Goal: Transaction & Acquisition: Book appointment/travel/reservation

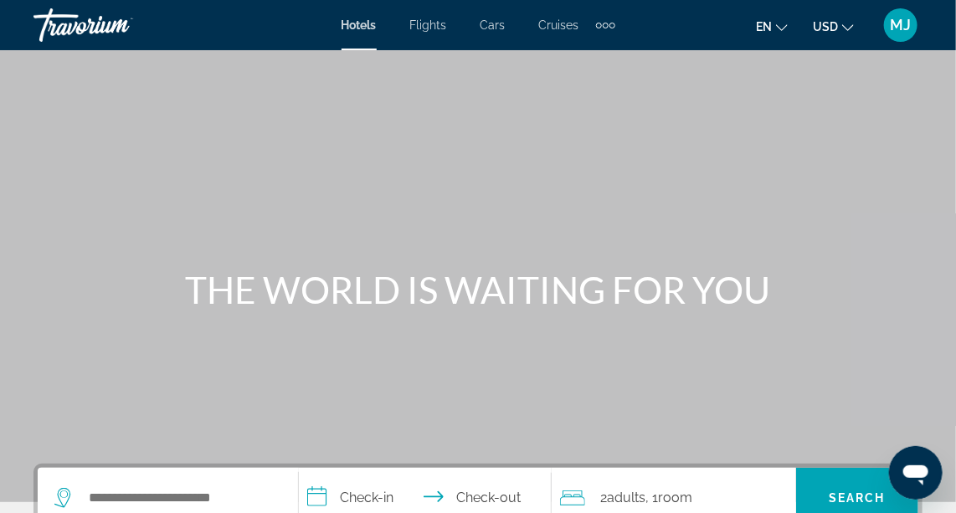
click at [100, 259] on div "Main content" at bounding box center [478, 251] width 956 height 502
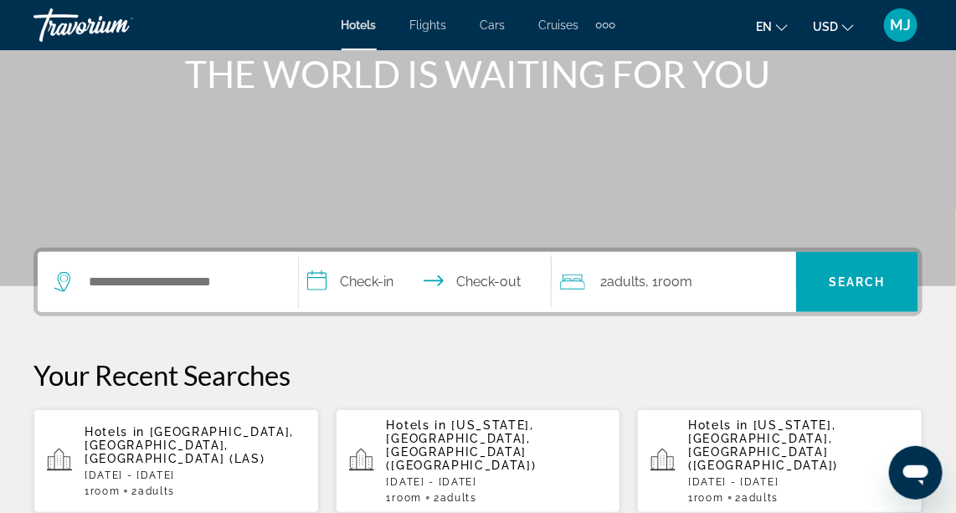
scroll to position [225, 0]
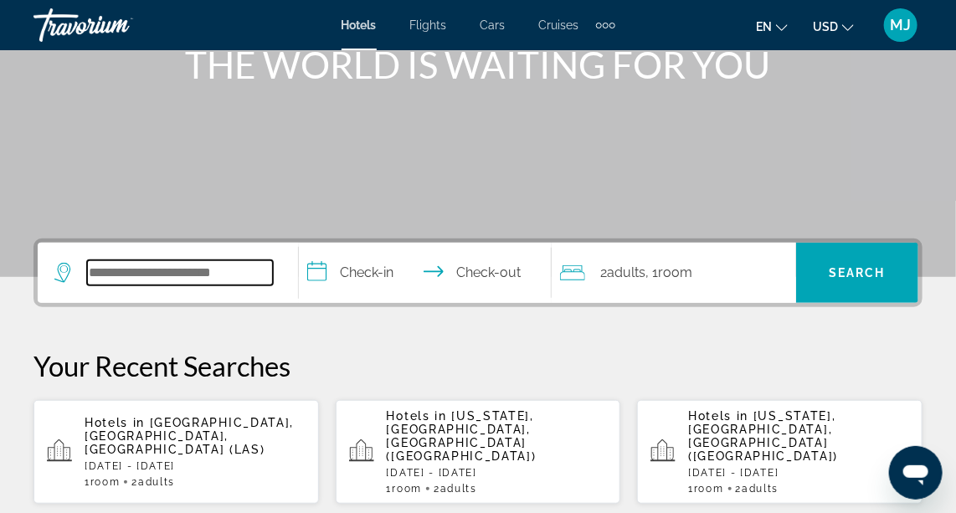
click at [150, 274] on input "Search hotel destination" at bounding box center [180, 272] width 186 height 25
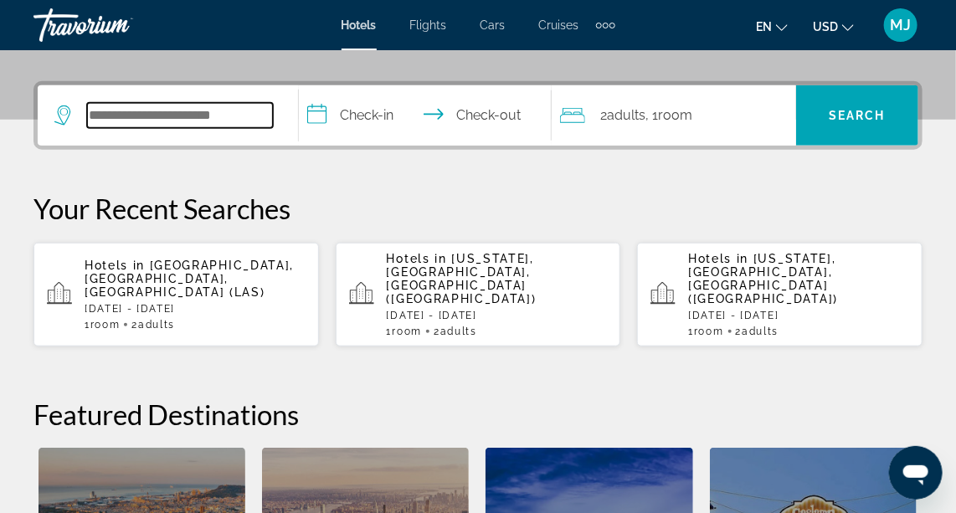
scroll to position [409, 0]
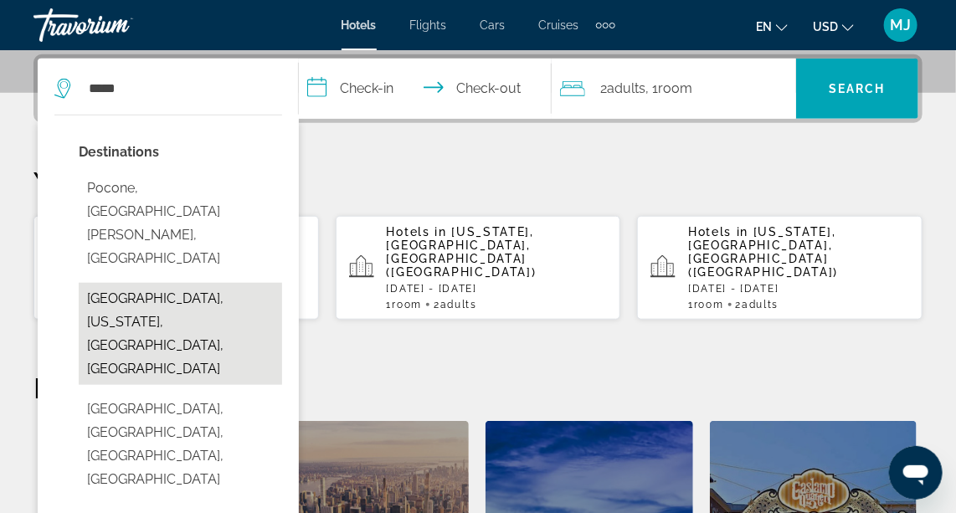
click at [150, 283] on button "[GEOGRAPHIC_DATA], [US_STATE], [GEOGRAPHIC_DATA], [GEOGRAPHIC_DATA]" at bounding box center [180, 334] width 203 height 102
type input "**********"
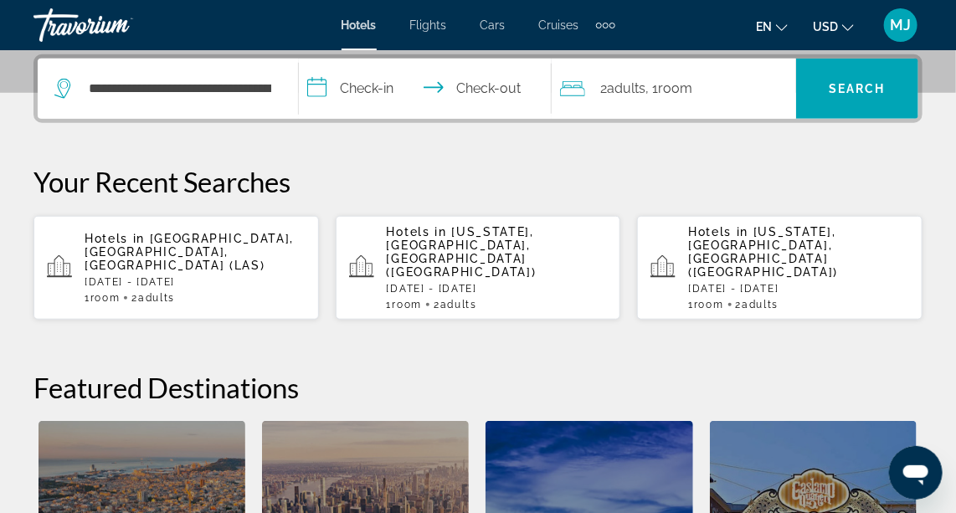
click at [377, 84] on input "**********" at bounding box center [428, 91] width 259 height 65
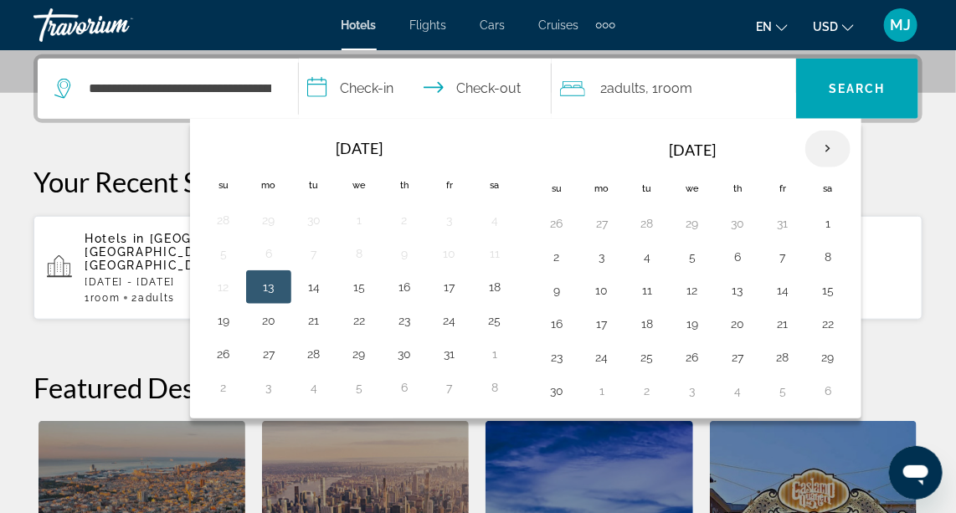
click at [815, 149] on th "Next month" at bounding box center [827, 149] width 45 height 37
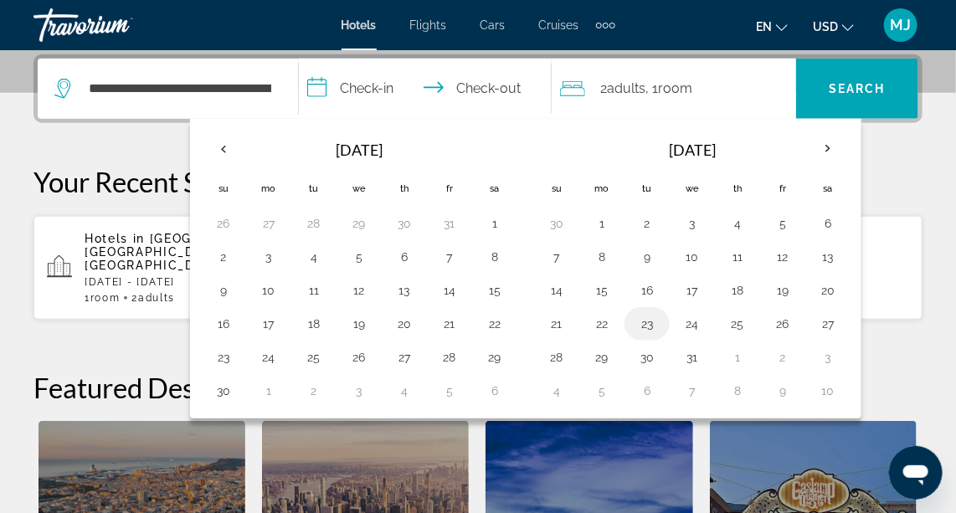
click at [645, 321] on button "23" at bounding box center [647, 323] width 27 height 23
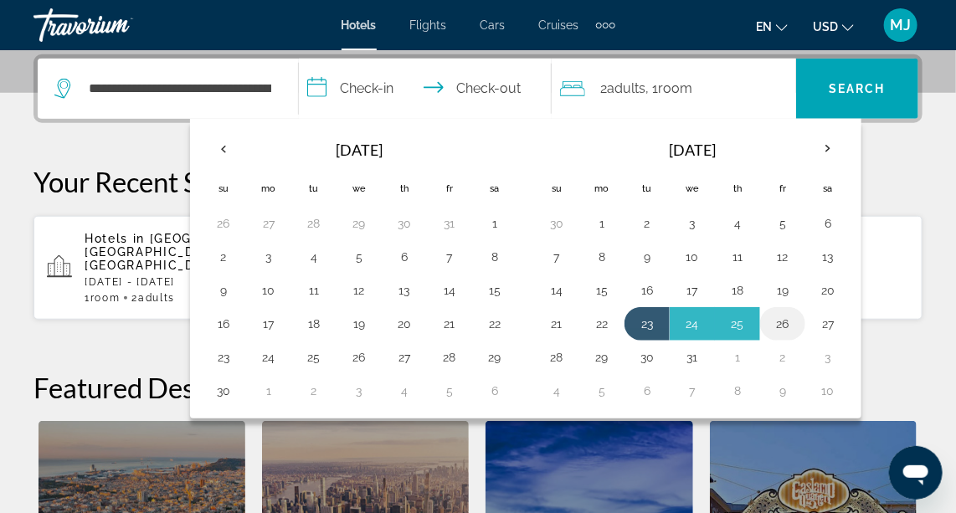
click at [771, 323] on button "26" at bounding box center [782, 323] width 27 height 23
type input "**********"
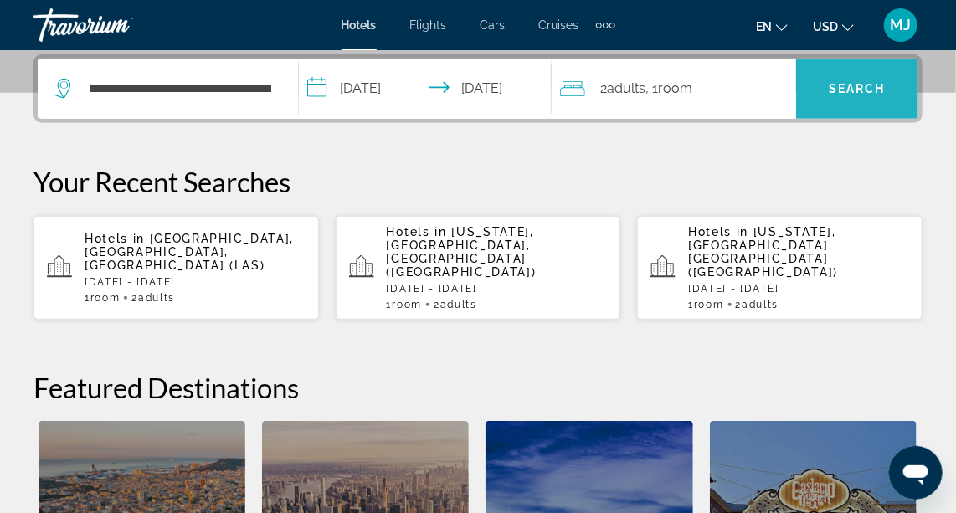
click at [849, 86] on span "Search" at bounding box center [857, 88] width 57 height 13
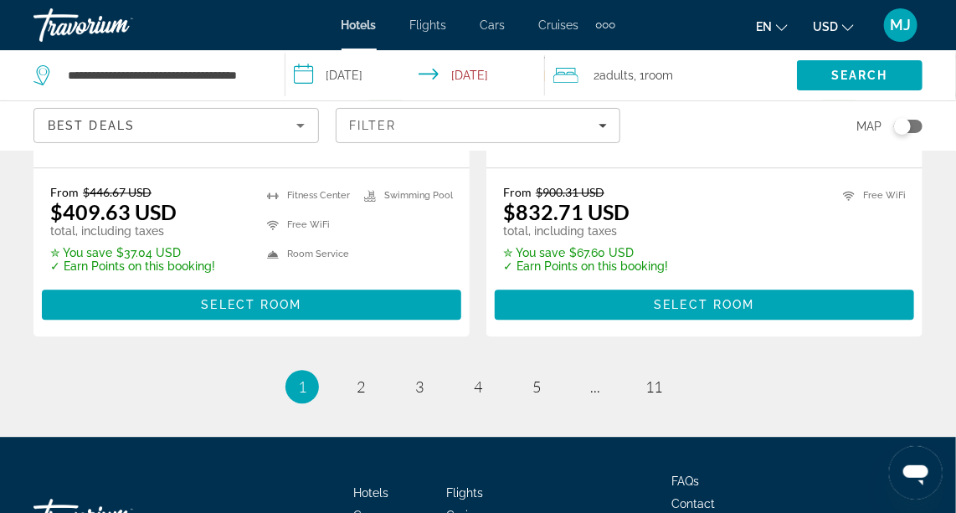
scroll to position [3643, 0]
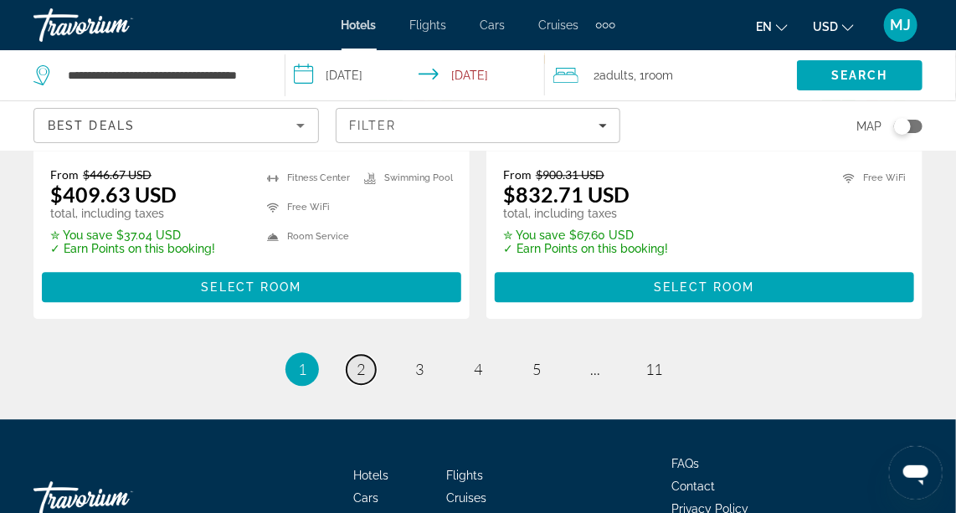
click at [361, 360] on span "2" at bounding box center [361, 369] width 8 height 18
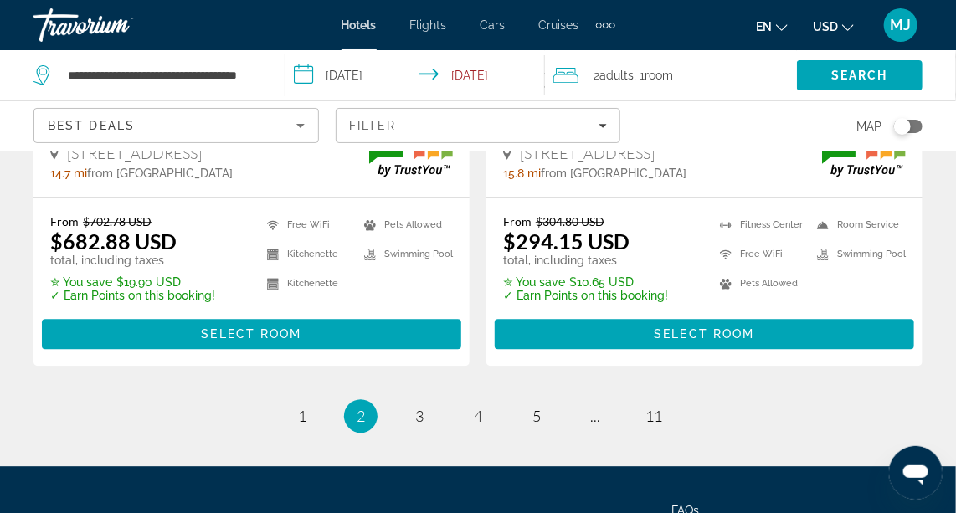
scroll to position [3628, 0]
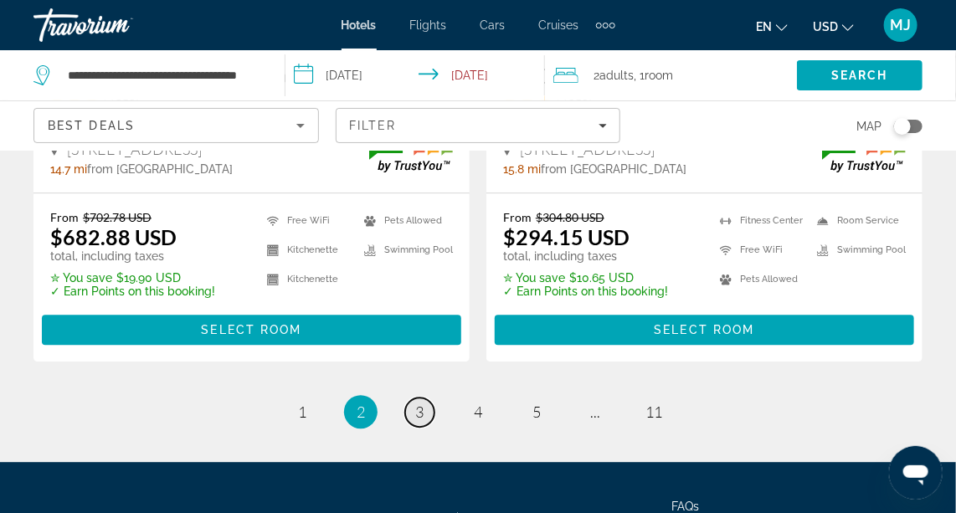
click at [426, 398] on link "page 3" at bounding box center [419, 412] width 29 height 29
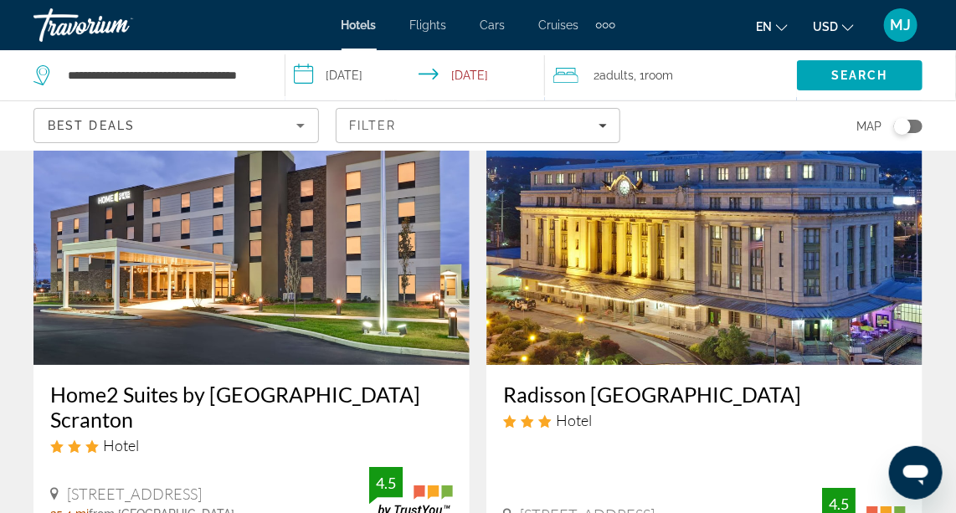
scroll to position [1966, 0]
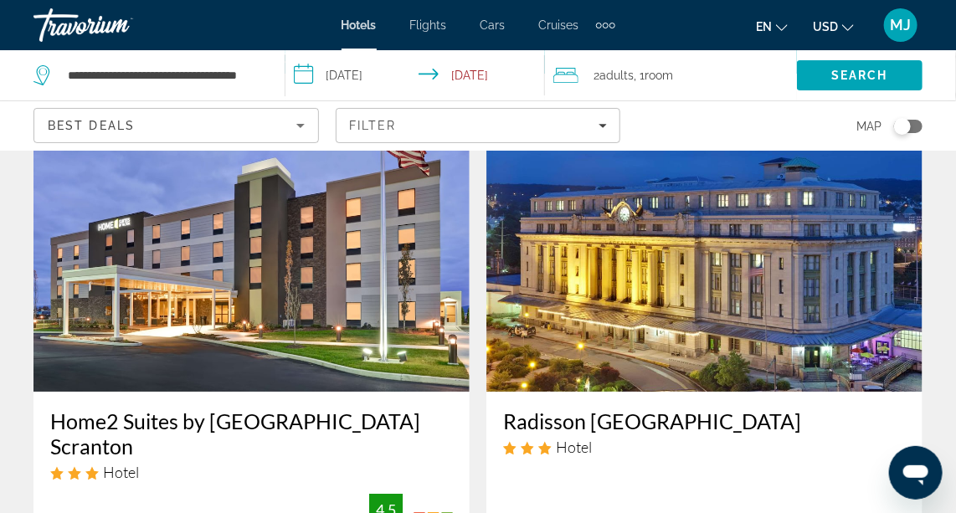
click at [670, 432] on h3 "Radisson Lackawanna Station Hotel Scranton" at bounding box center [704, 420] width 403 height 25
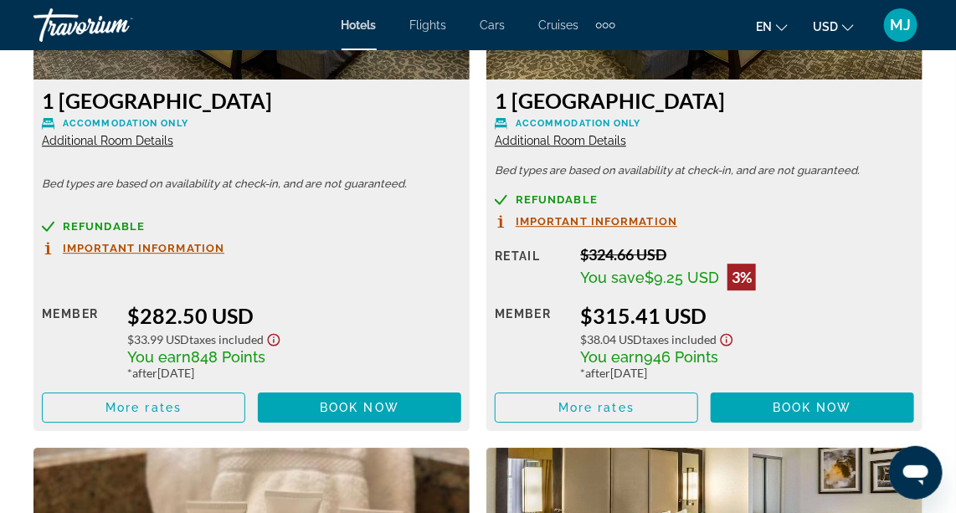
scroll to position [3898, 0]
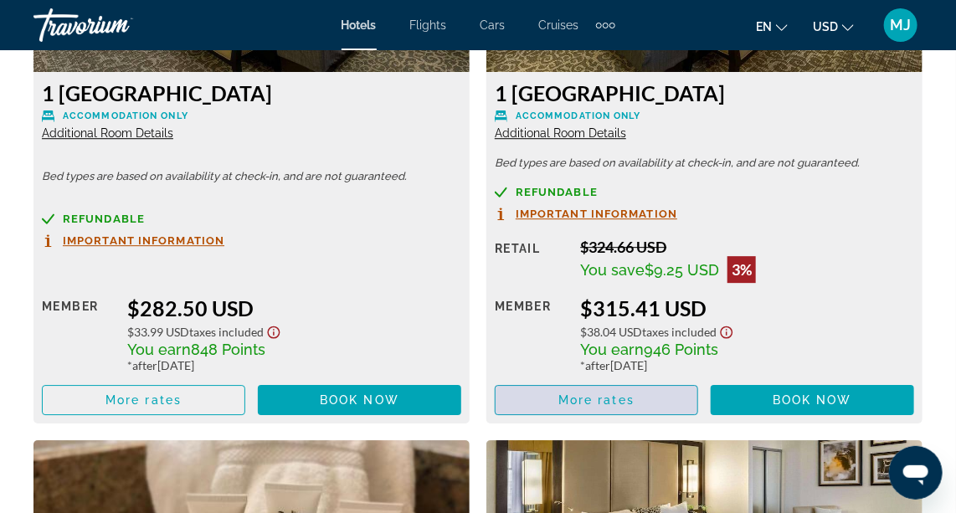
click at [596, 402] on span "More rates" at bounding box center [596, 399] width 76 height 13
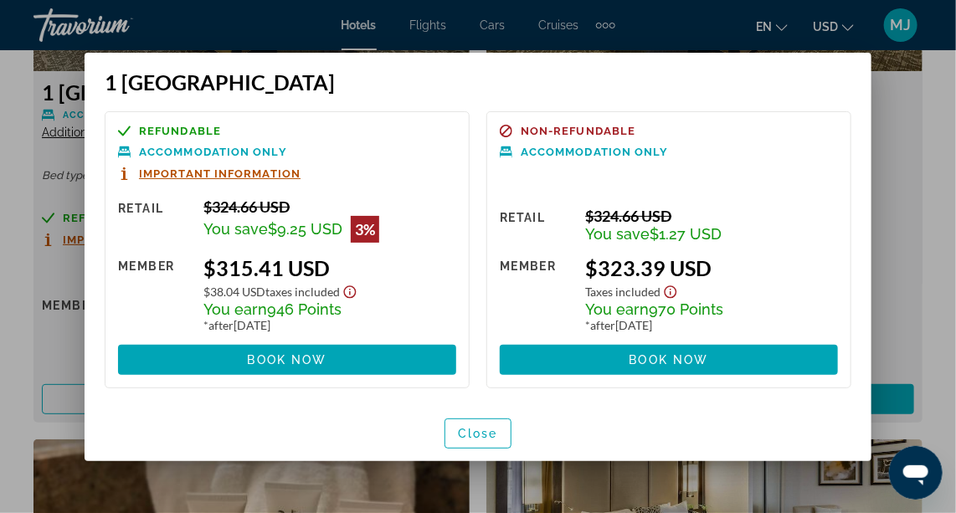
scroll to position [0, 0]
click at [483, 429] on span "Close" at bounding box center [478, 433] width 40 height 13
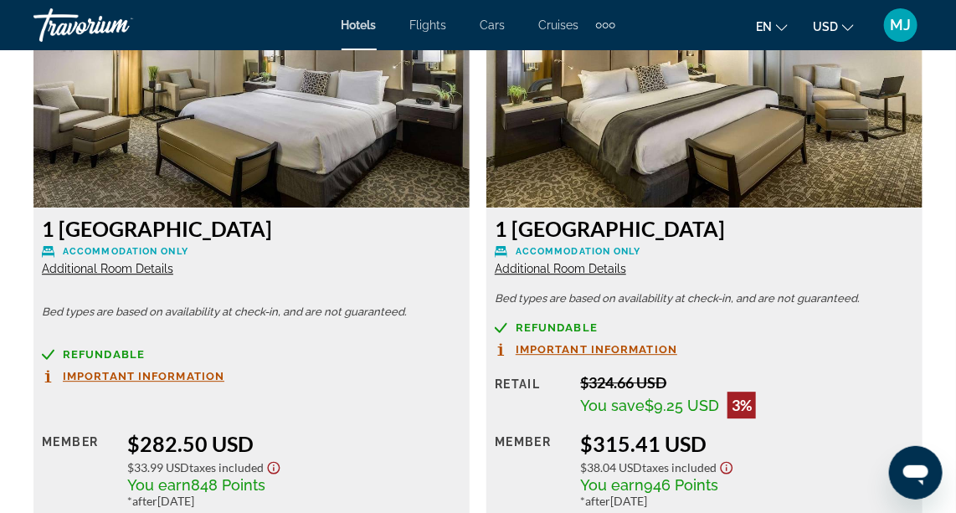
scroll to position [3769, 0]
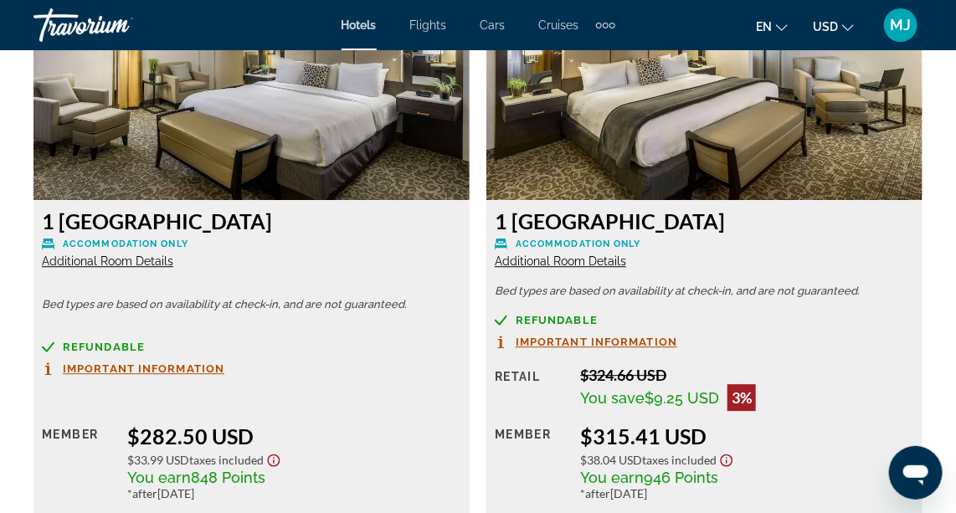
click at [605, 337] on span "Important Information" at bounding box center [597, 341] width 162 height 11
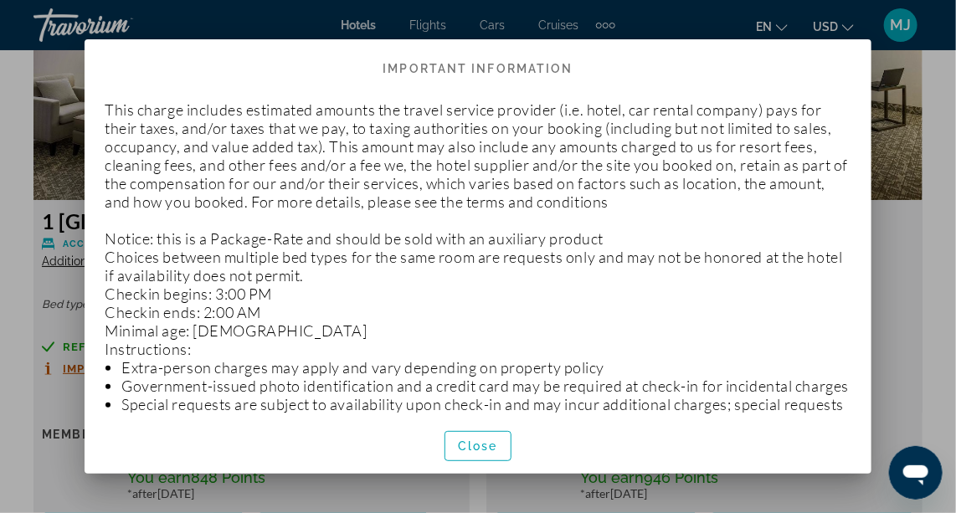
scroll to position [0, 0]
click at [928, 305] on div at bounding box center [478, 256] width 956 height 513
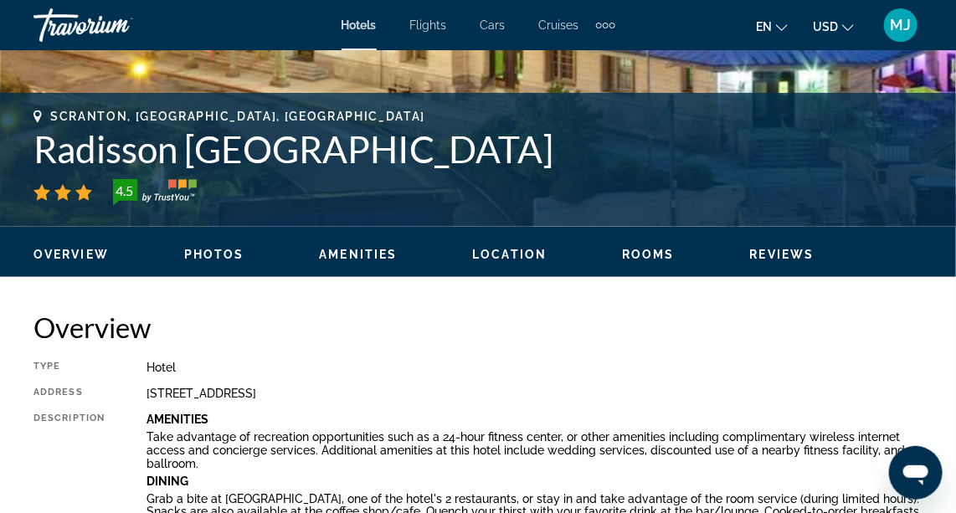
scroll to position [641, 0]
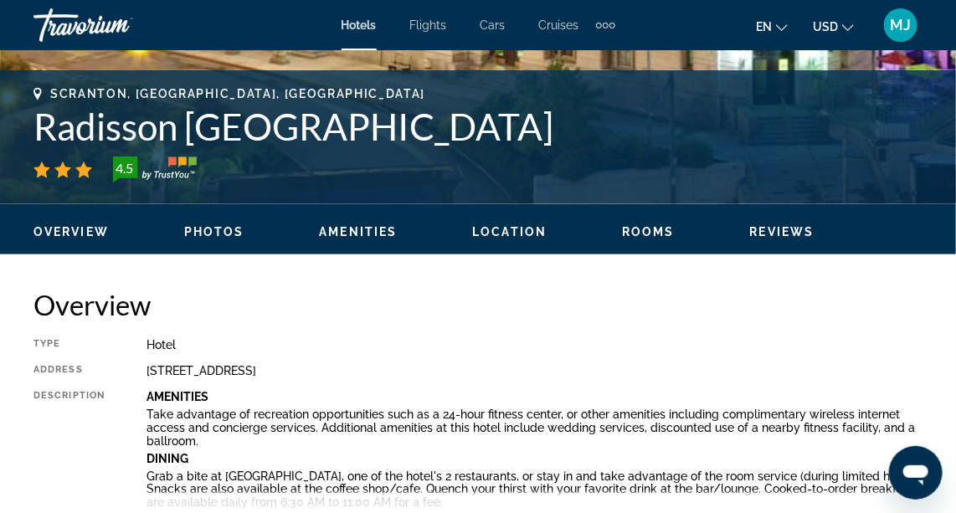
click at [208, 231] on span "Photos" at bounding box center [214, 231] width 60 height 13
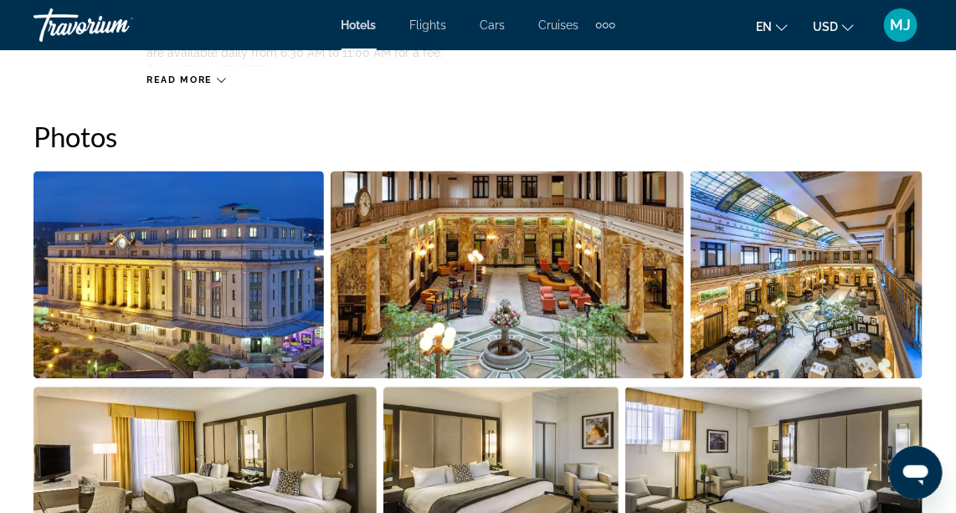
scroll to position [1111, 0]
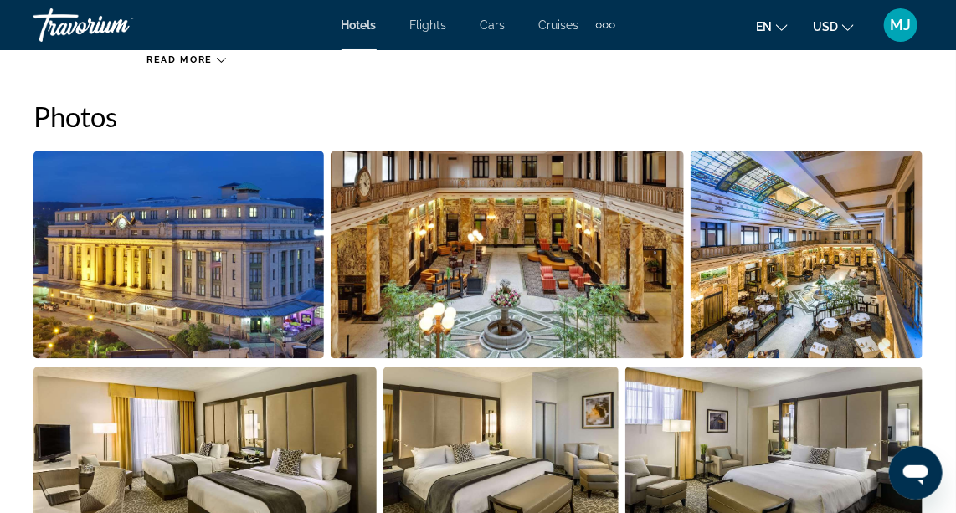
click at [208, 231] on img "Open full-screen image slider" at bounding box center [178, 255] width 290 height 208
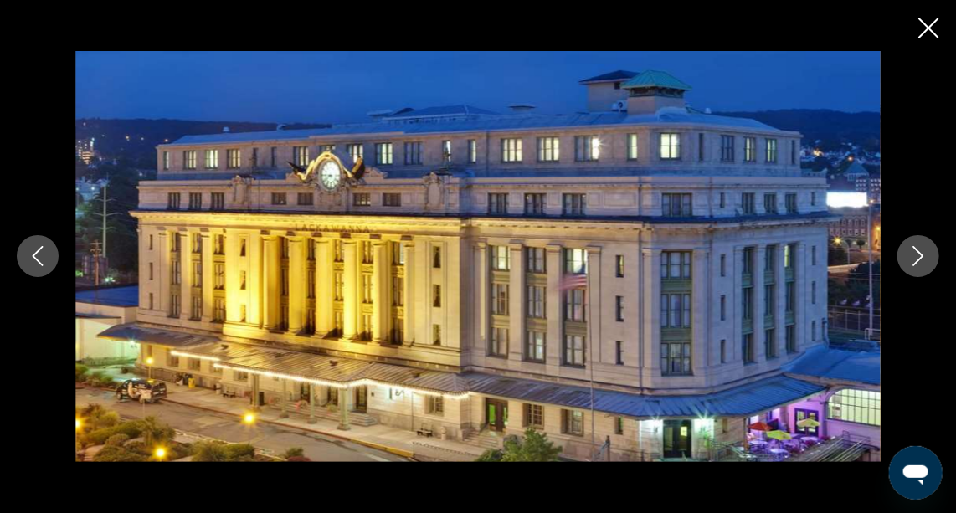
click at [908, 254] on icon "Next image" at bounding box center [918, 256] width 20 height 20
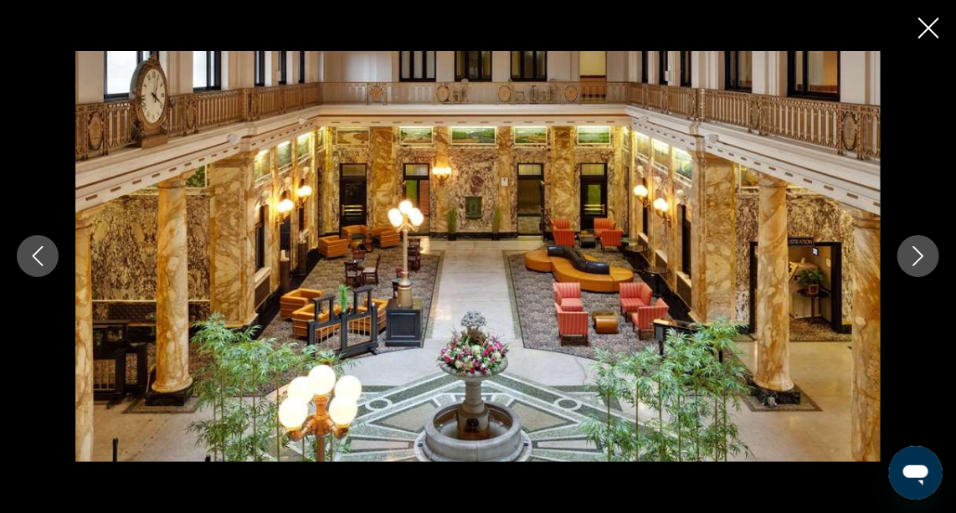
click at [906, 239] on button "Next image" at bounding box center [918, 256] width 42 height 42
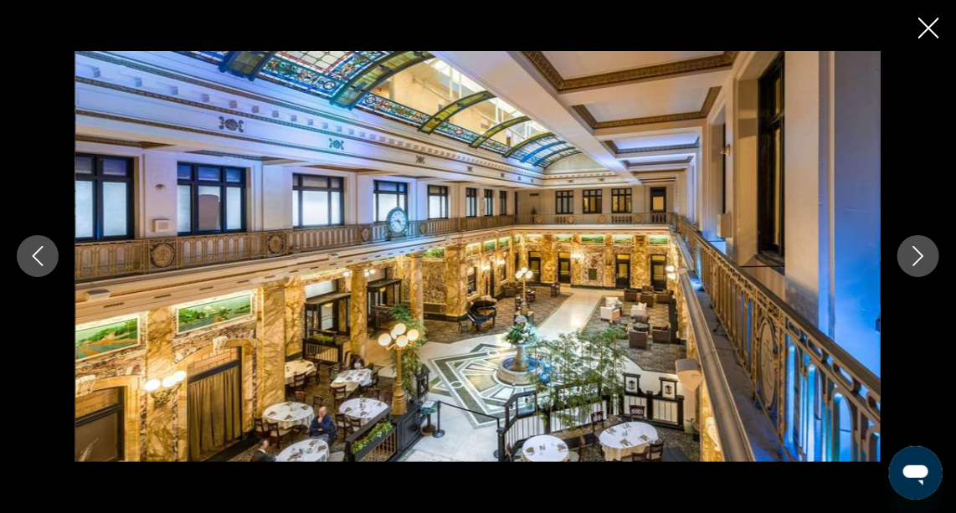
click at [906, 239] on button "Next image" at bounding box center [918, 256] width 42 height 42
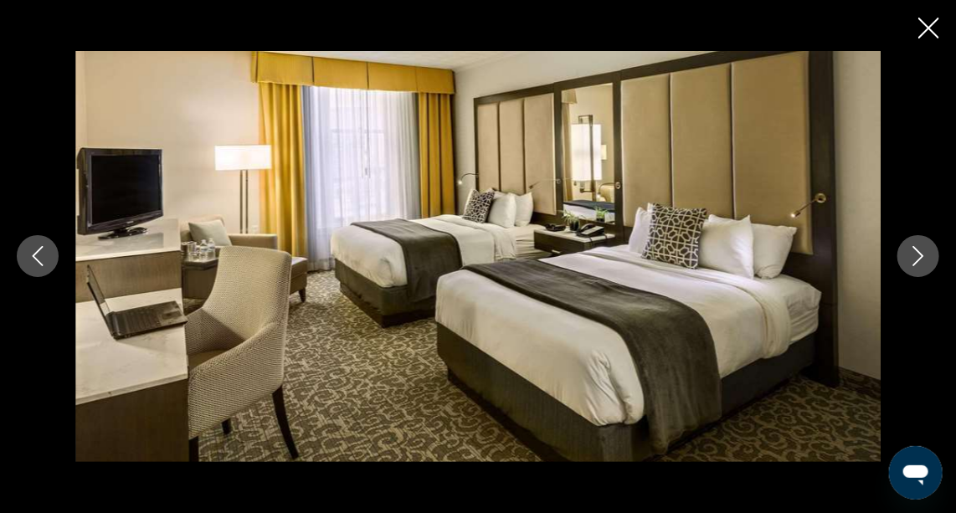
click at [906, 239] on button "Next image" at bounding box center [918, 256] width 42 height 42
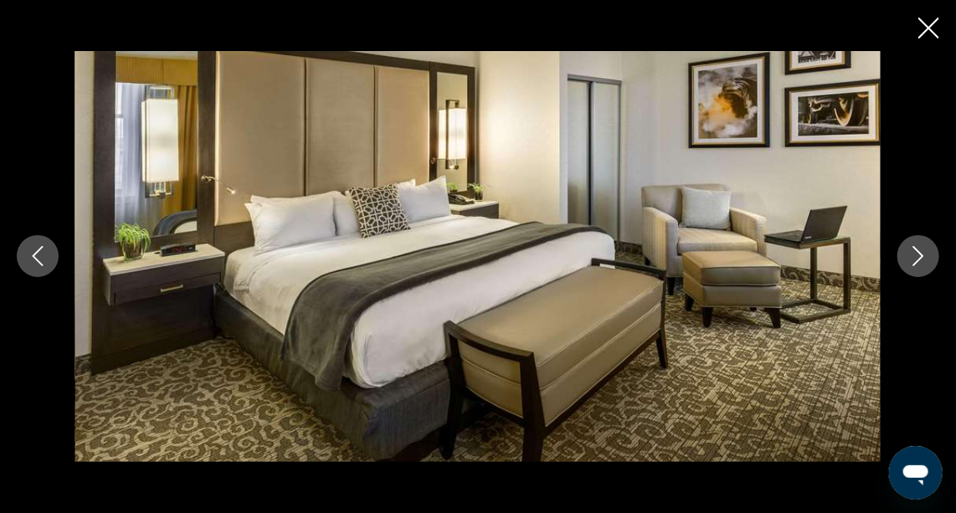
click at [906, 239] on button "Next image" at bounding box center [918, 256] width 42 height 42
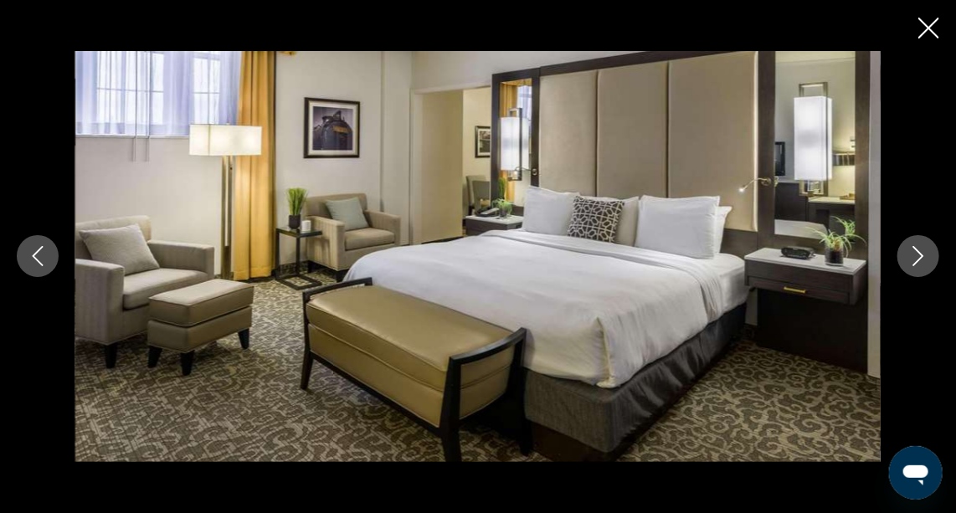
click at [906, 239] on button "Next image" at bounding box center [918, 256] width 42 height 42
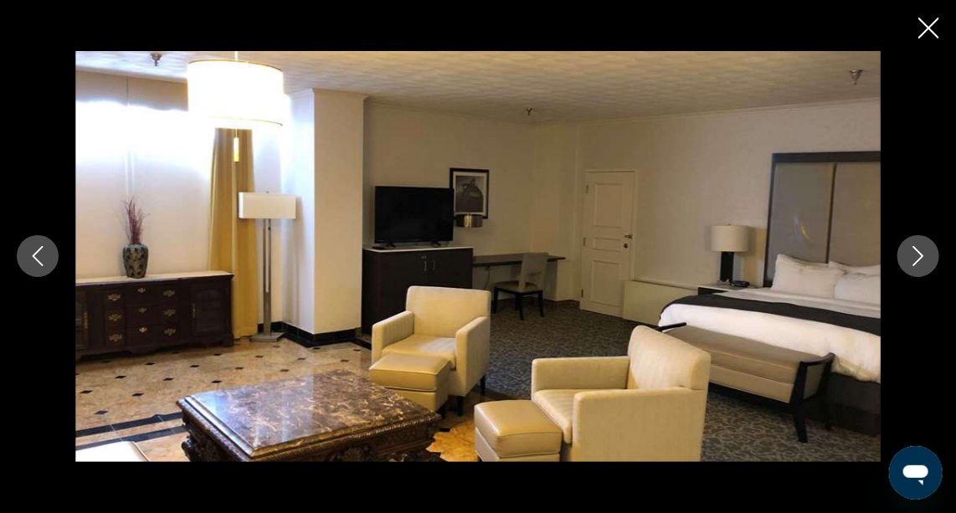
click at [906, 239] on button "Next image" at bounding box center [918, 256] width 42 height 42
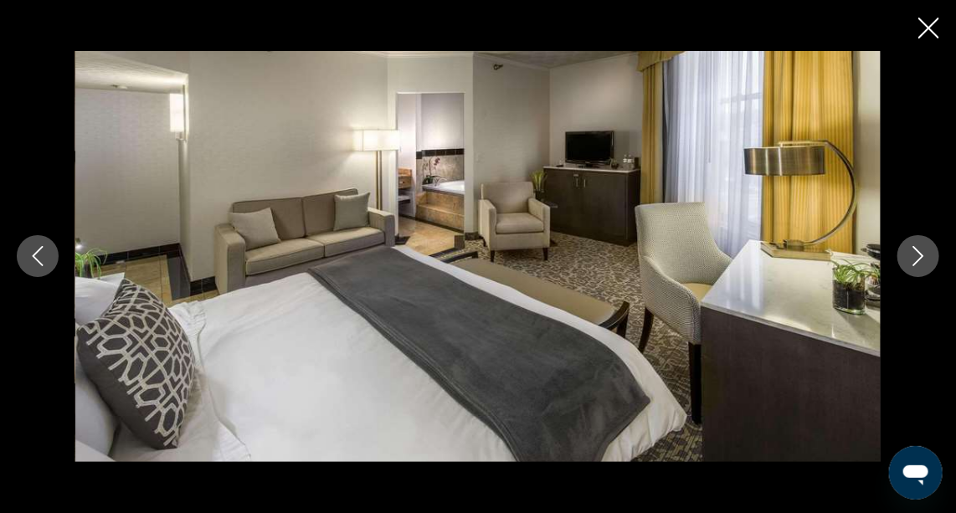
click at [906, 239] on button "Next image" at bounding box center [918, 256] width 42 height 42
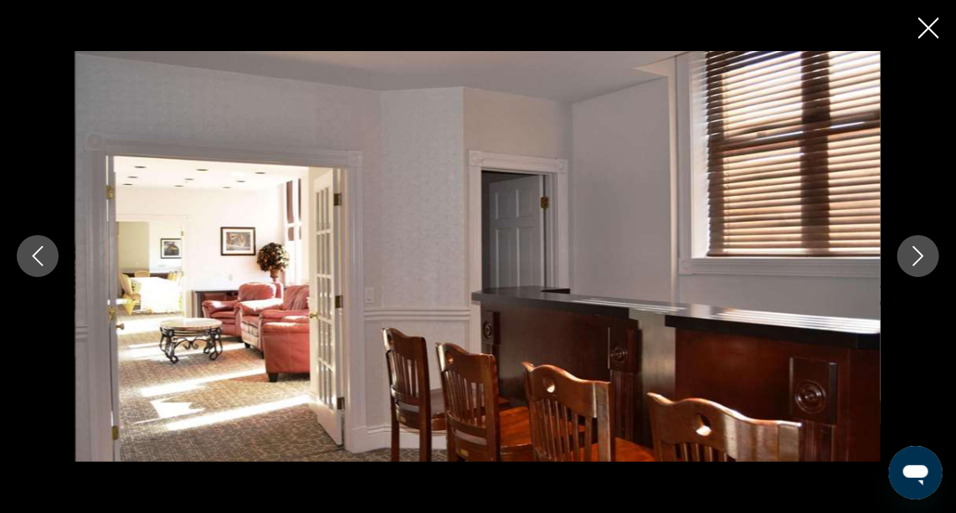
click at [906, 239] on button "Next image" at bounding box center [918, 256] width 42 height 42
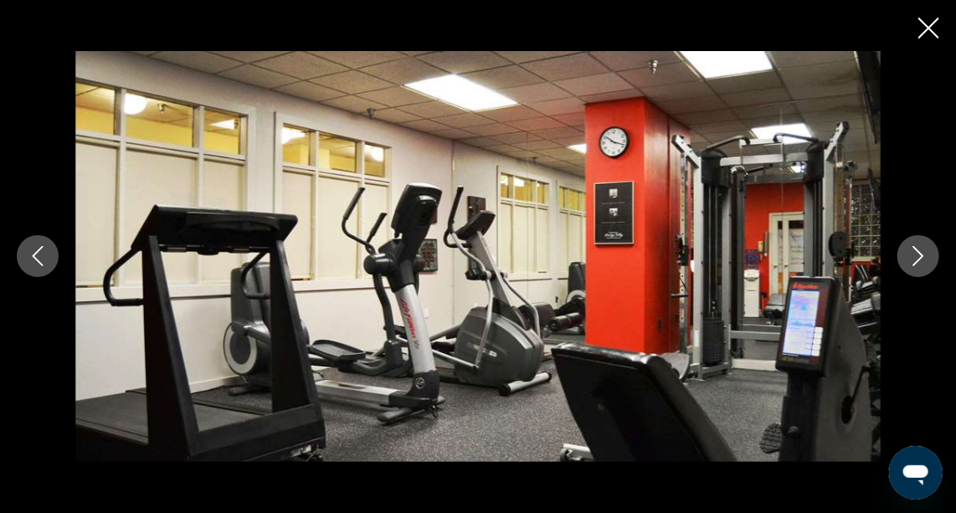
click at [906, 239] on button "Next image" at bounding box center [918, 256] width 42 height 42
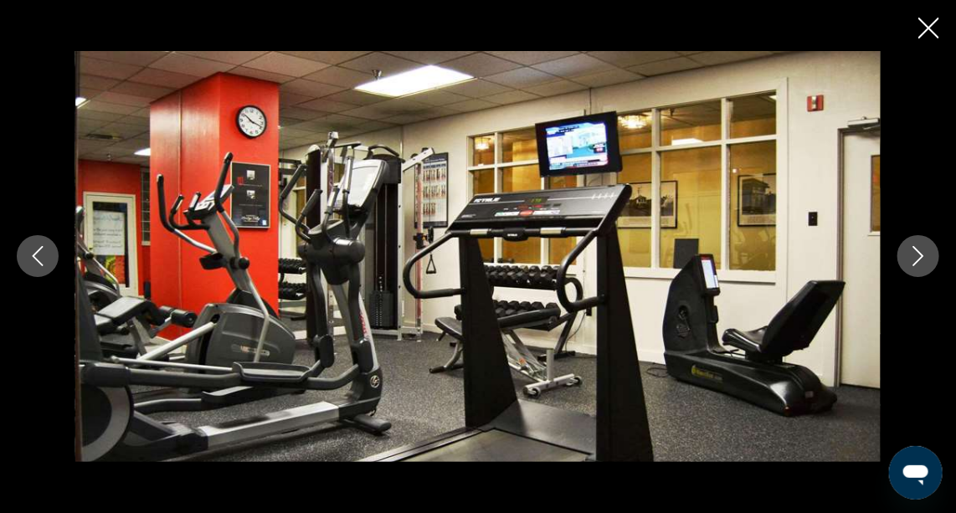
click at [906, 239] on button "Next image" at bounding box center [918, 256] width 42 height 42
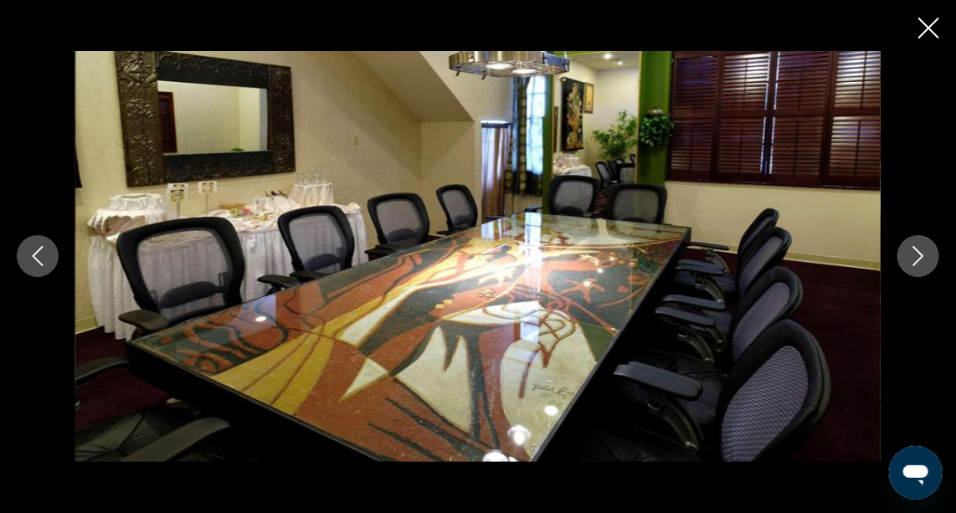
click at [926, 33] on icon "Close slideshow" at bounding box center [928, 28] width 21 height 21
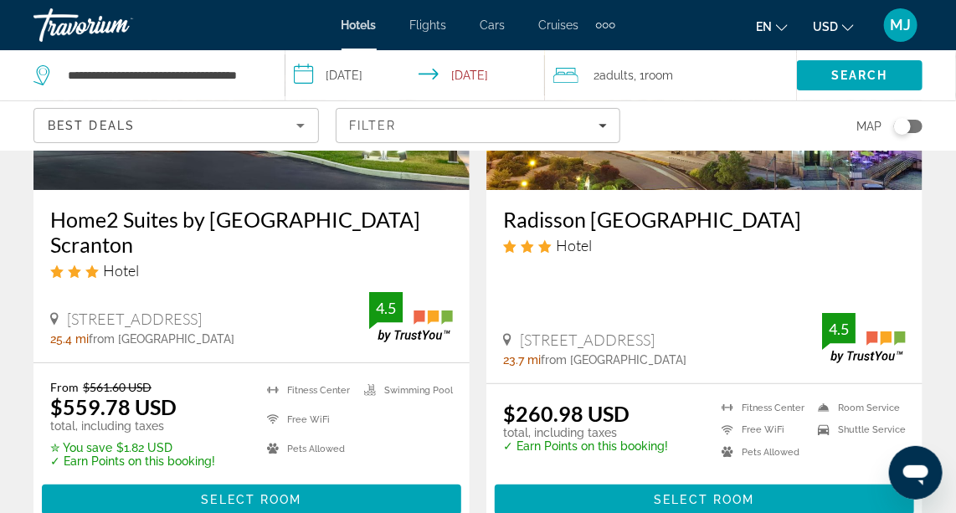
scroll to position [2190, 0]
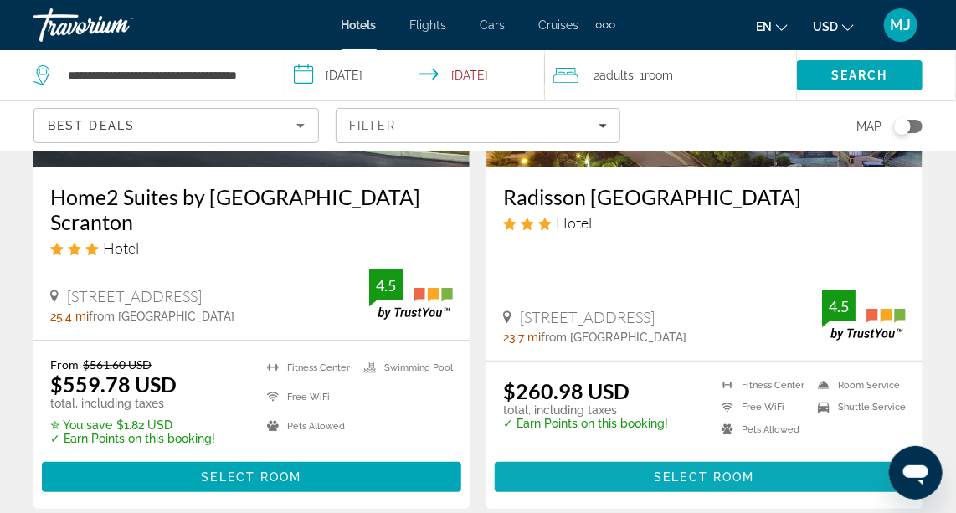
click at [716, 471] on span "Select Room" at bounding box center [704, 476] width 100 height 13
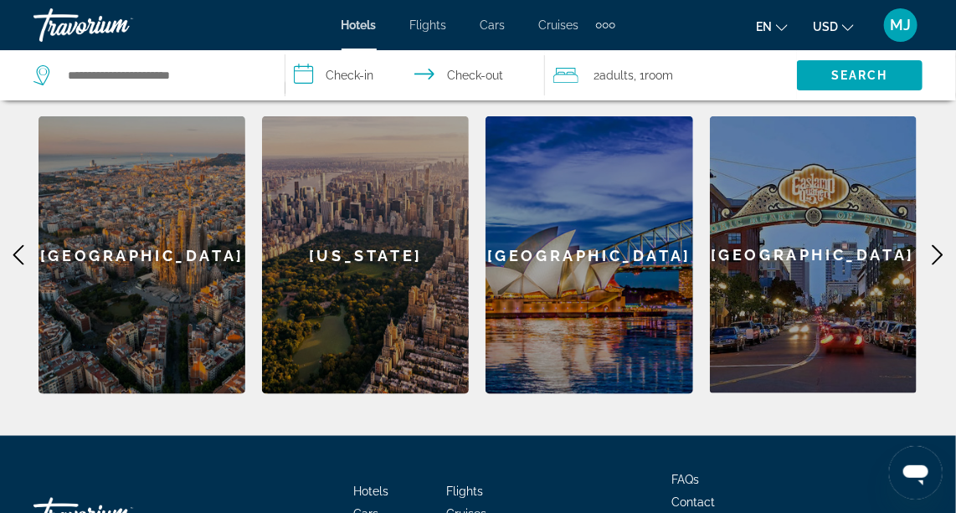
scroll to position [721, 0]
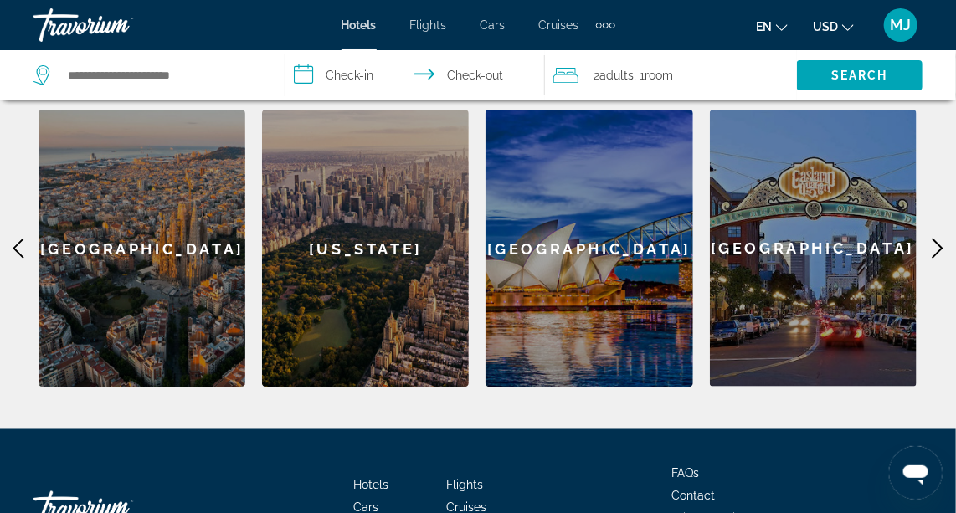
click at [359, 254] on div "[US_STATE]" at bounding box center [365, 249] width 207 height 278
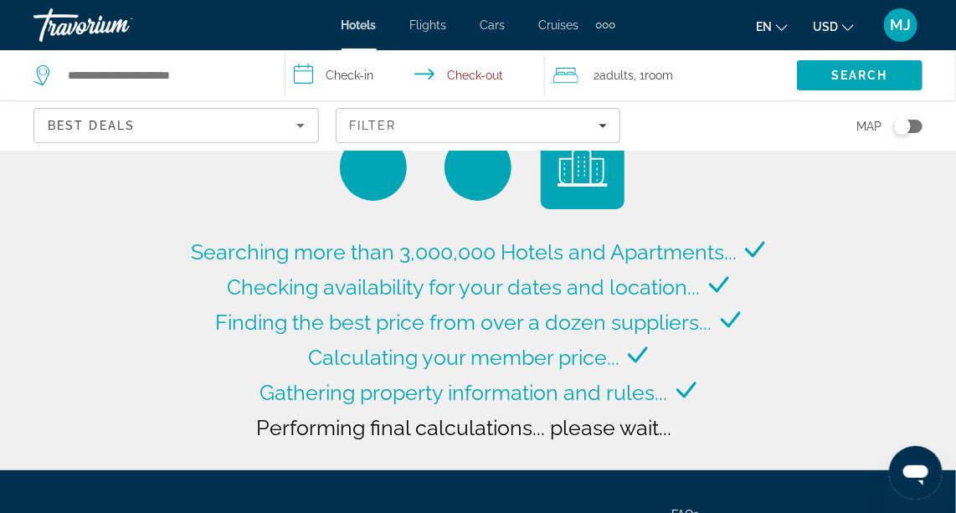
type input "**********"
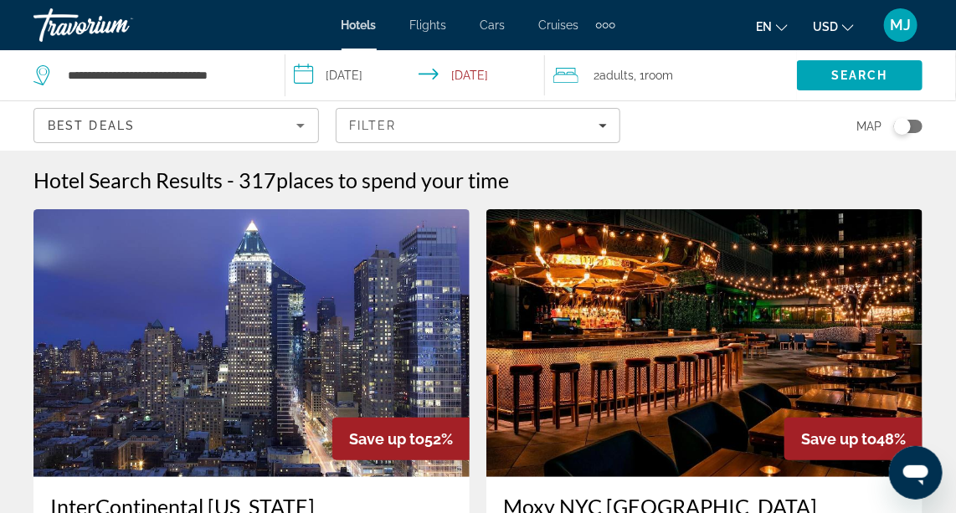
click at [376, 77] on input "**********" at bounding box center [418, 77] width 267 height 55
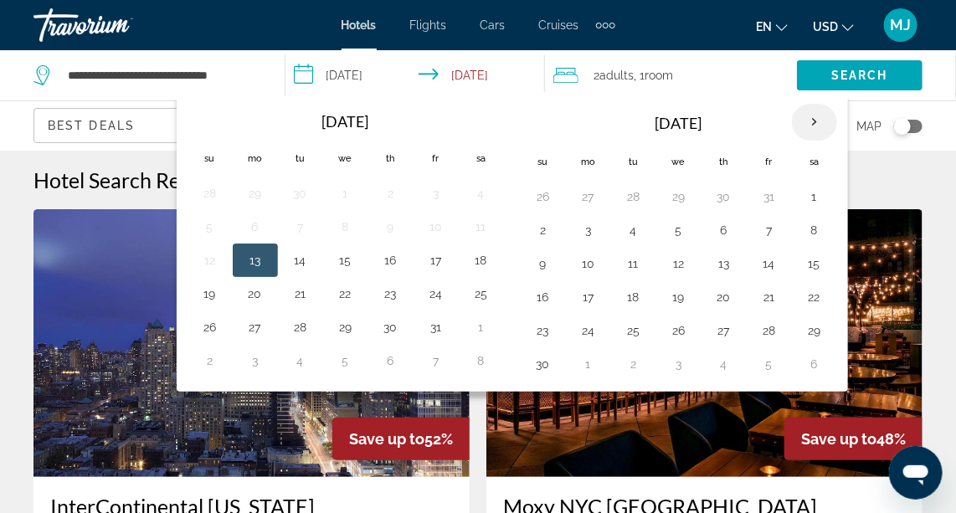
click at [807, 117] on th "Next month" at bounding box center [814, 122] width 45 height 37
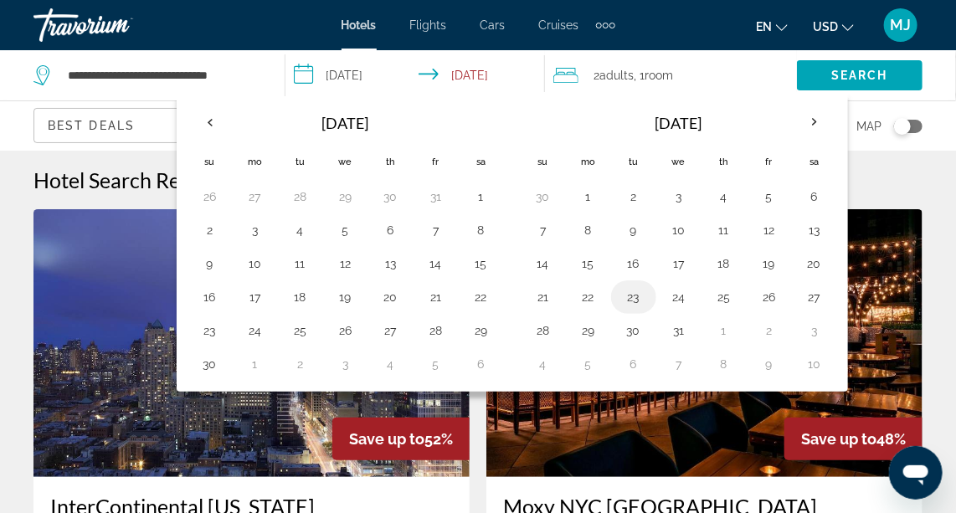
click at [627, 298] on button "23" at bounding box center [633, 296] width 27 height 23
click at [756, 297] on button "26" at bounding box center [769, 296] width 27 height 23
type input "**********"
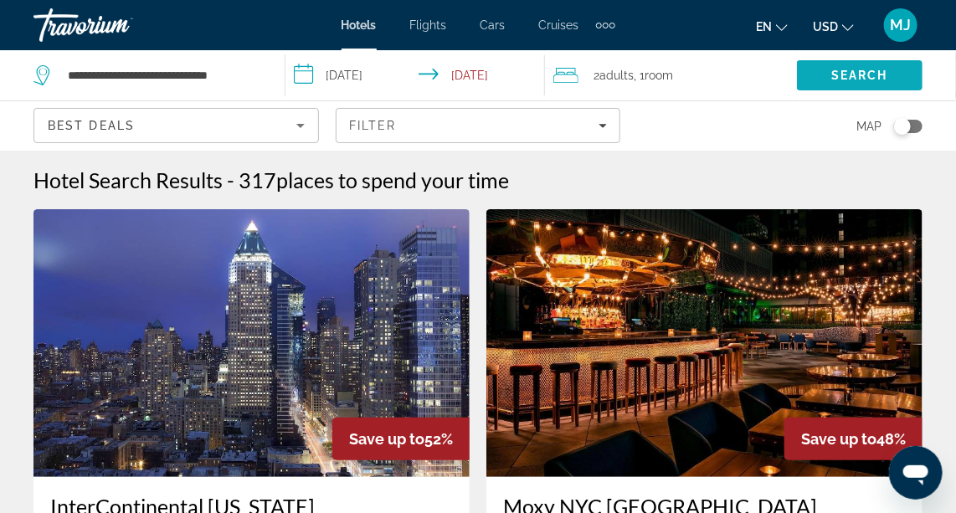
click at [843, 80] on span "Search" at bounding box center [859, 75] width 57 height 13
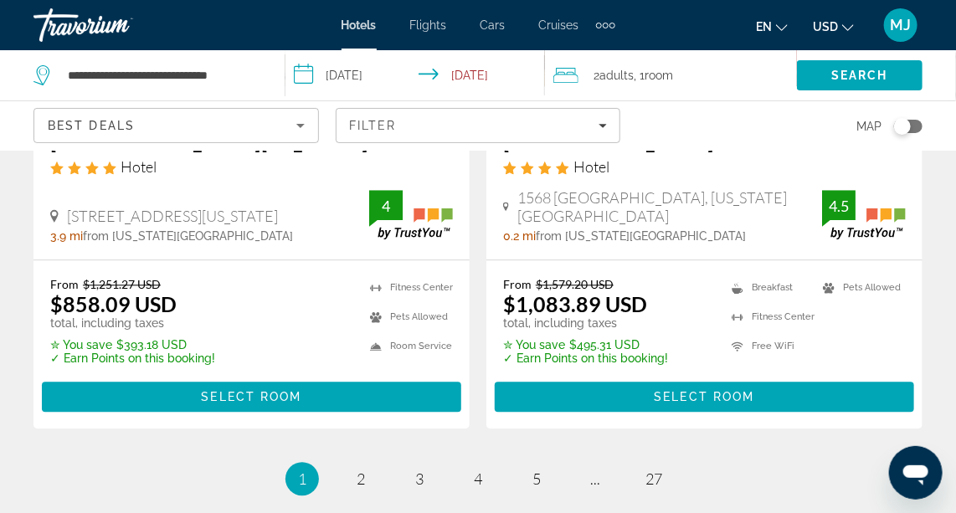
scroll to position [3540, 0]
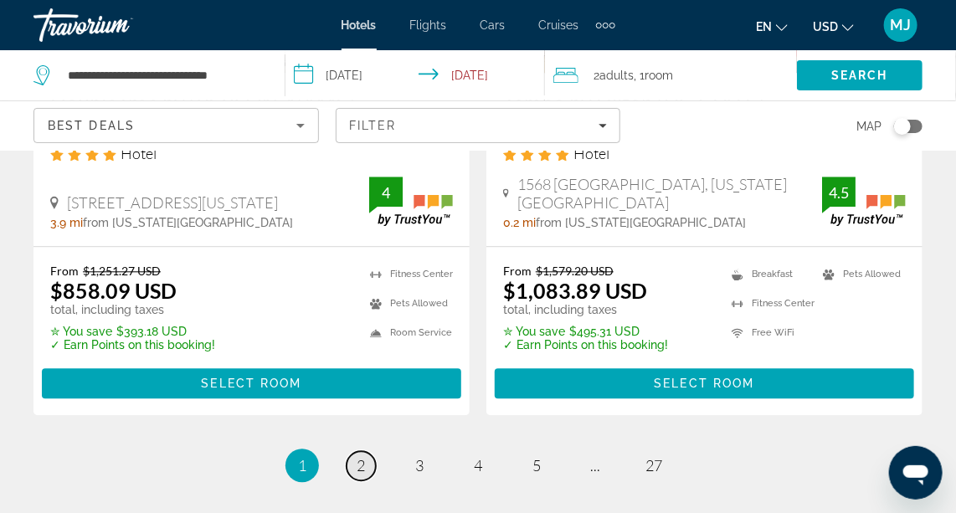
click at [352, 451] on link "page 2" at bounding box center [360, 465] width 29 height 29
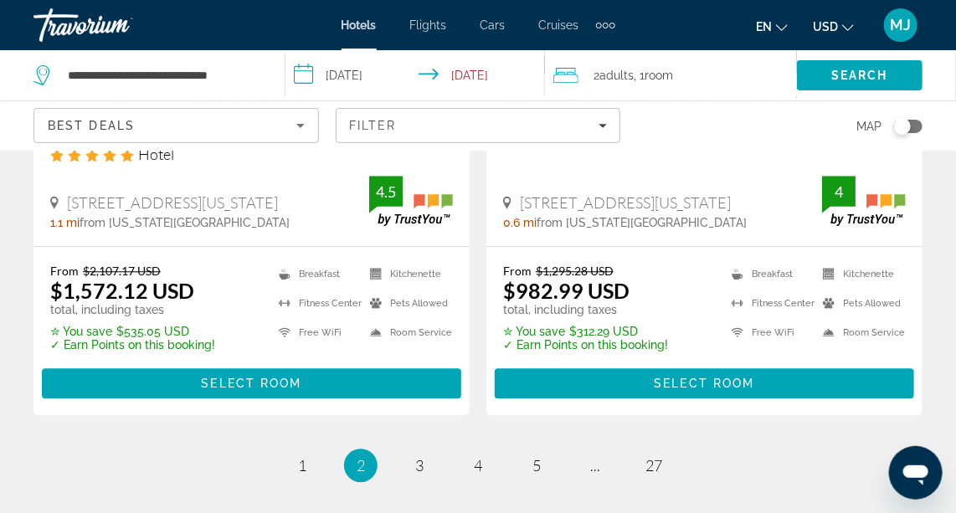
scroll to position [3645, 0]
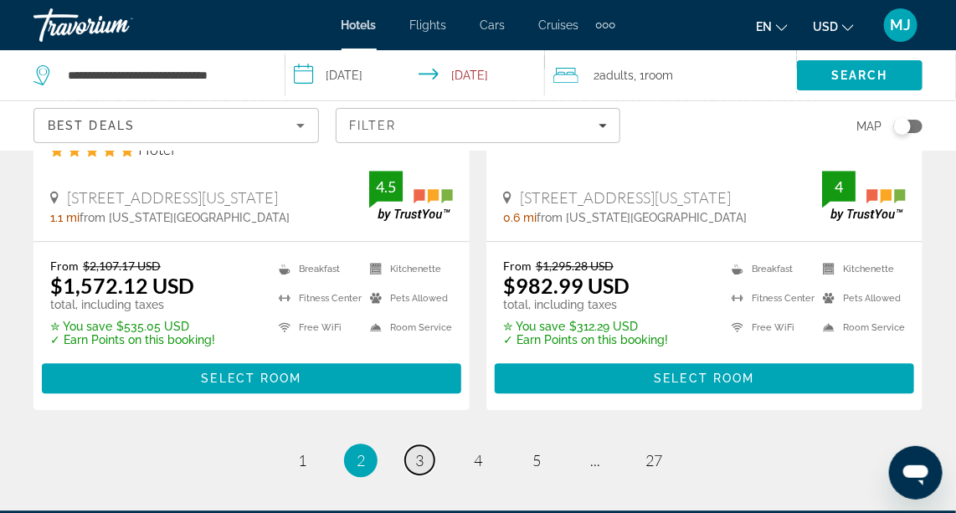
click at [417, 451] on span "3" at bounding box center [419, 460] width 8 height 18
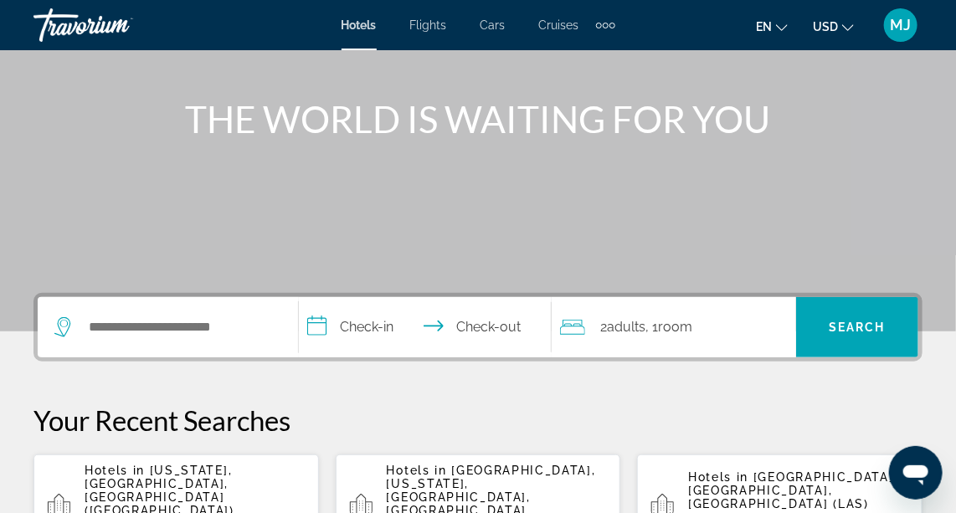
scroll to position [177, 0]
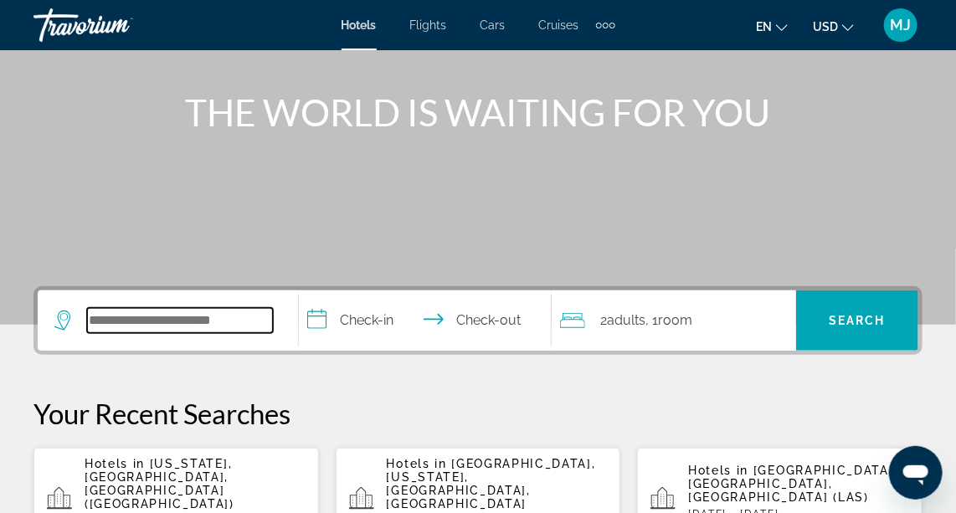
click at [220, 329] on input "Search hotel destination" at bounding box center [180, 320] width 186 height 25
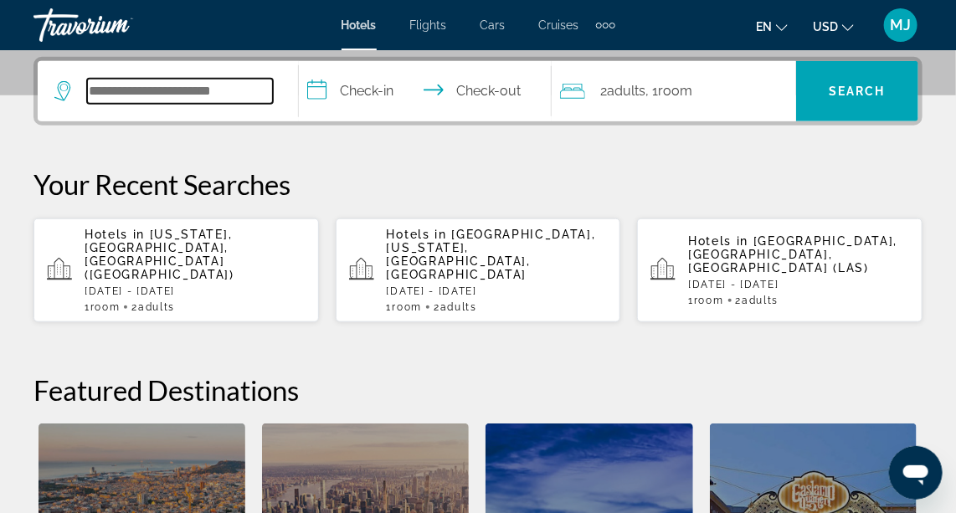
scroll to position [409, 0]
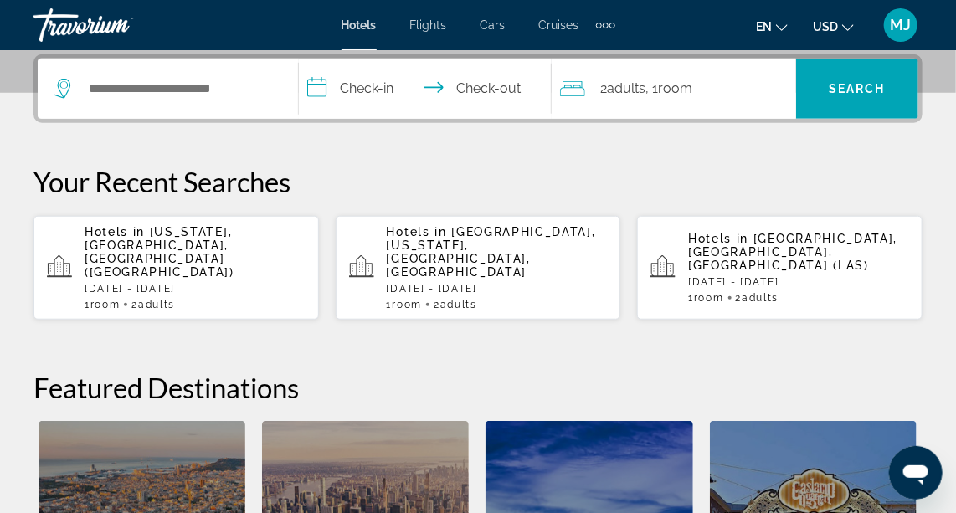
click at [492, 242] on span "[GEOGRAPHIC_DATA], [US_STATE], [GEOGRAPHIC_DATA], [GEOGRAPHIC_DATA]" at bounding box center [491, 252] width 209 height 54
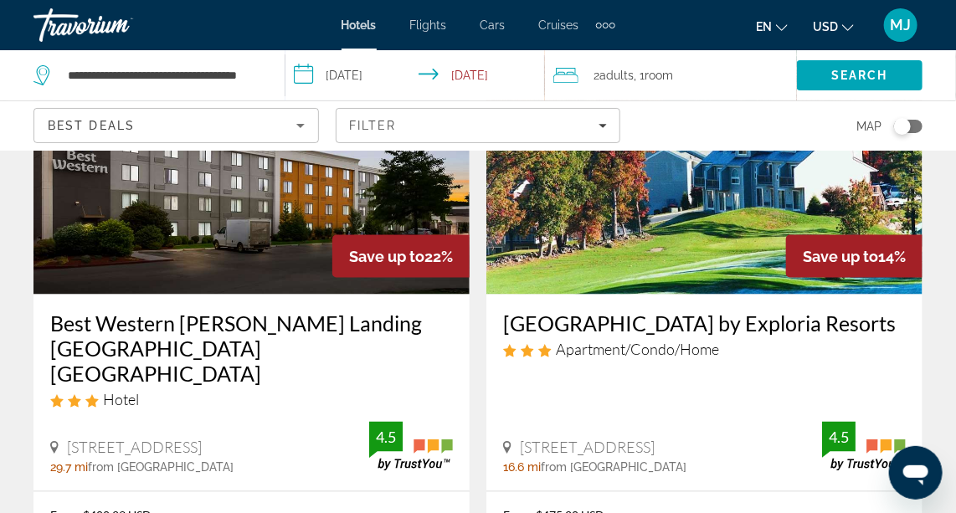
scroll to position [848, 0]
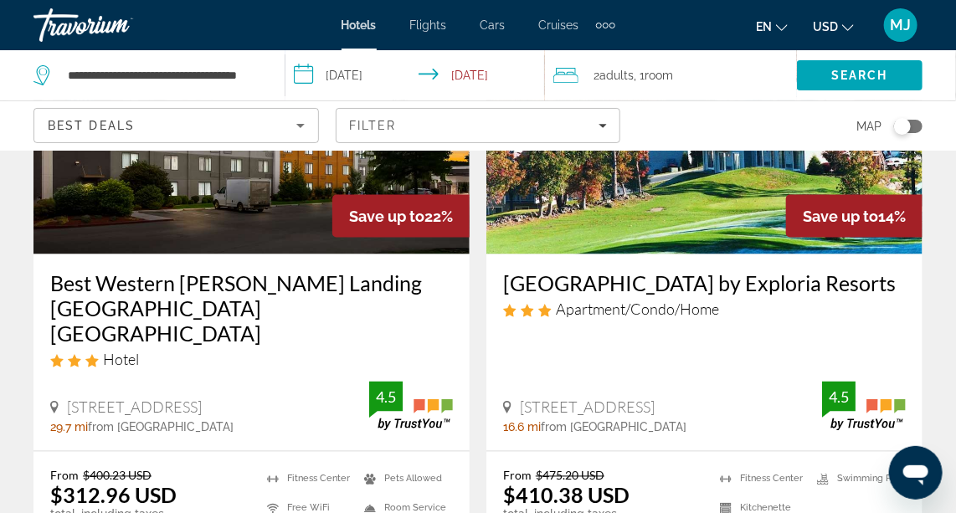
click at [234, 230] on img "Main content" at bounding box center [251, 121] width 436 height 268
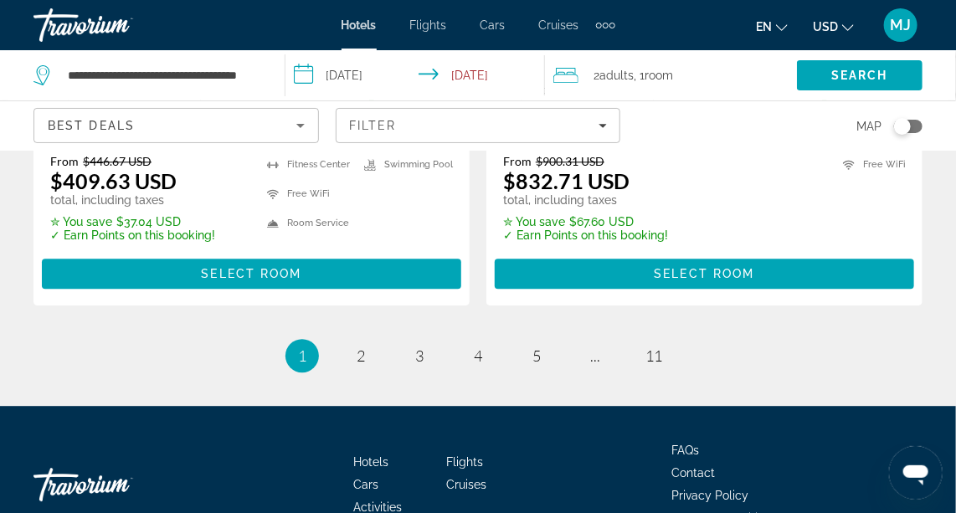
scroll to position [3634, 0]
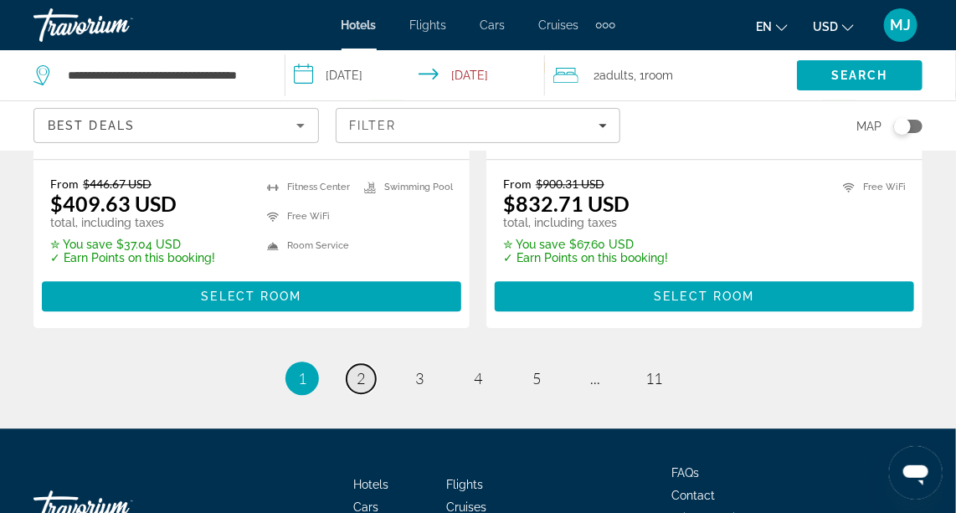
click at [364, 364] on link "page 2" at bounding box center [360, 378] width 29 height 29
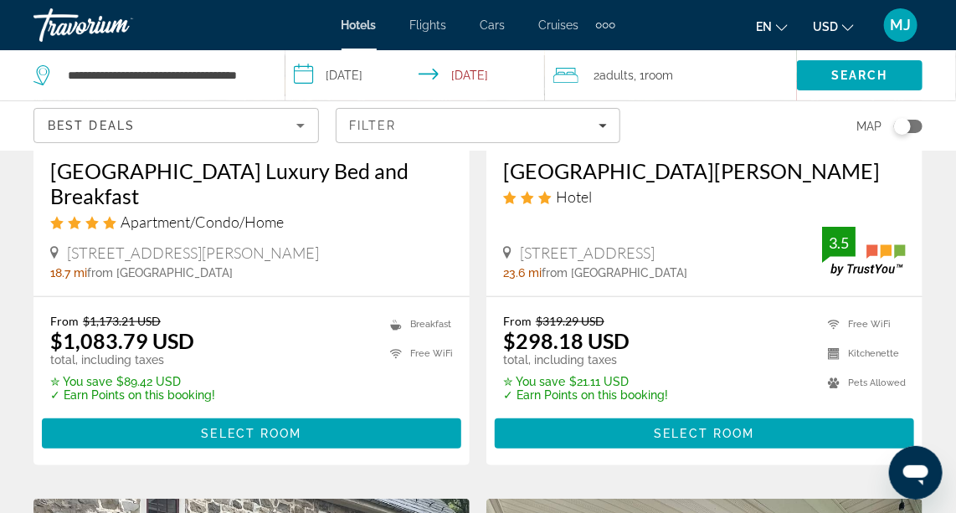
scroll to position [340, 0]
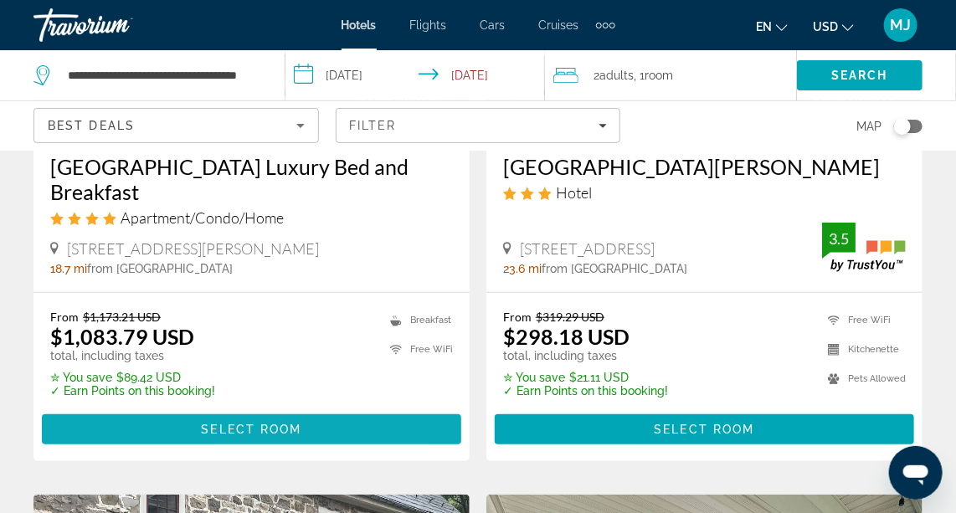
click at [247, 438] on span "Main content" at bounding box center [251, 429] width 419 height 40
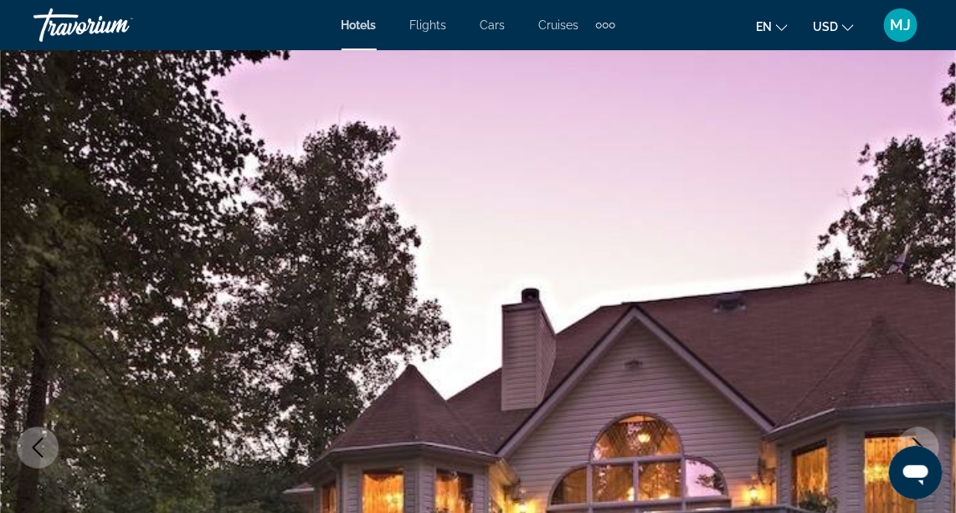
scroll to position [747, 0]
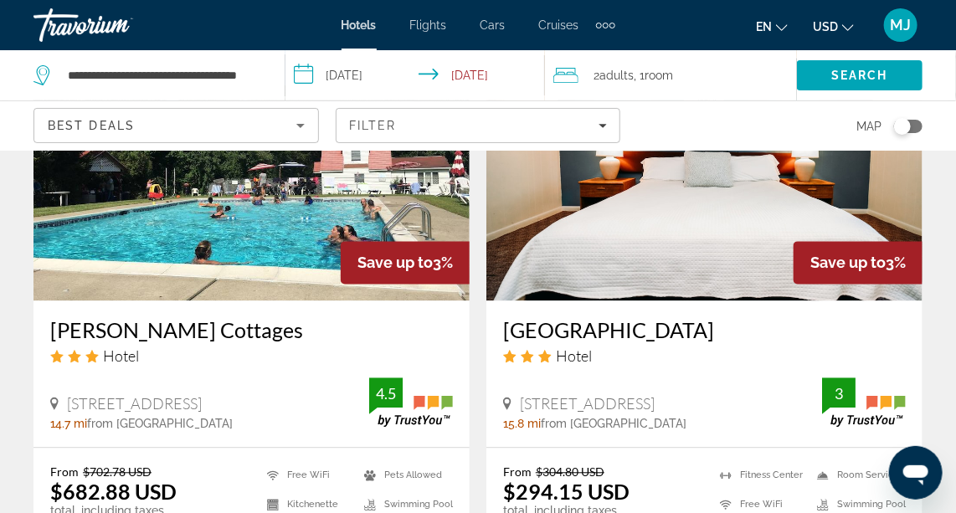
scroll to position [3350, 0]
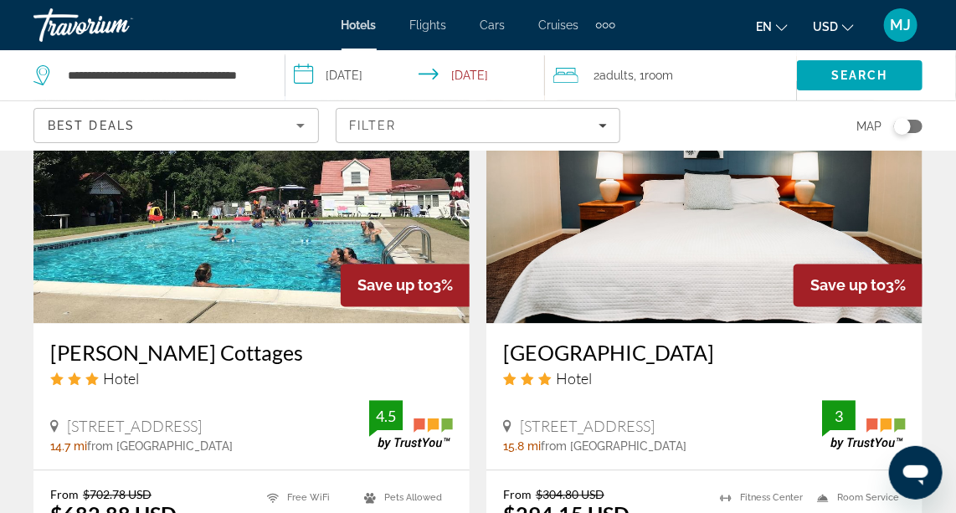
click at [639, 341] on h3 "[GEOGRAPHIC_DATA]" at bounding box center [704, 353] width 403 height 25
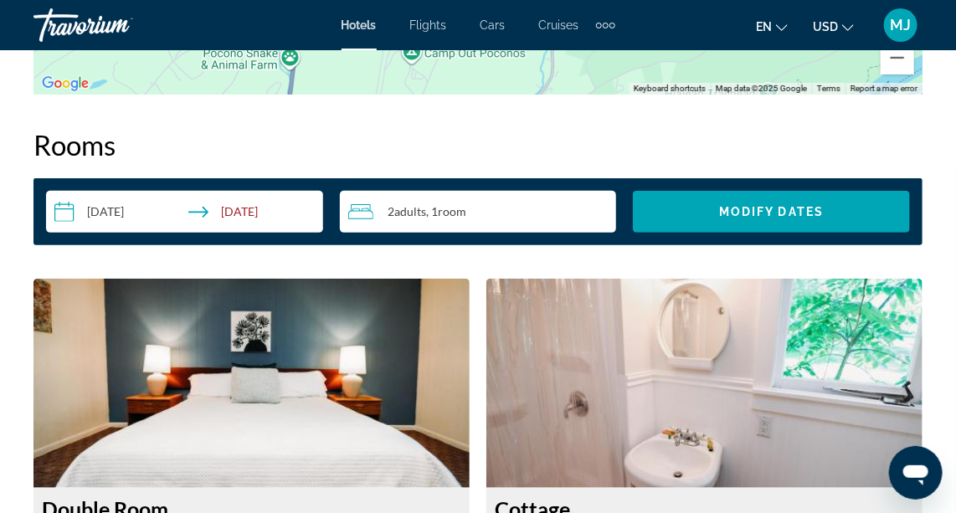
scroll to position [2377, 0]
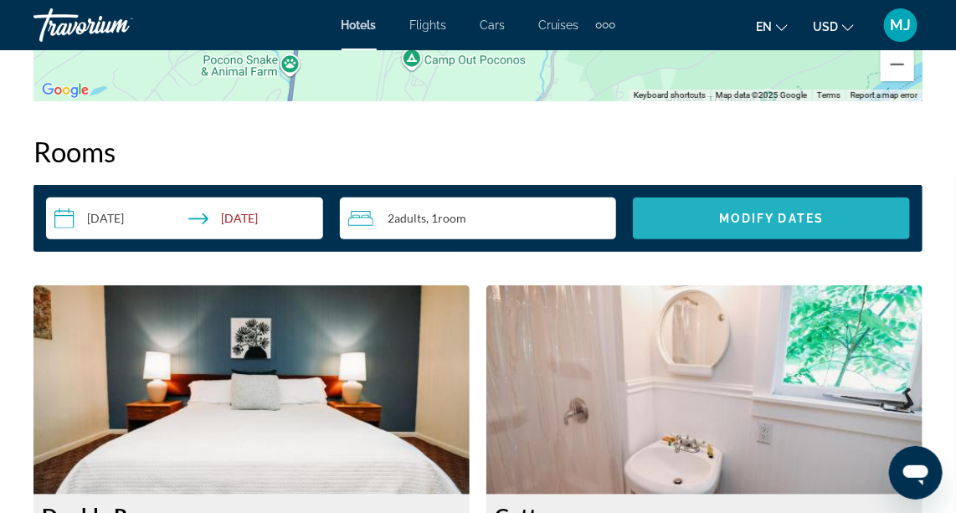
click at [760, 213] on span "Modify Dates" at bounding box center [771, 218] width 105 height 13
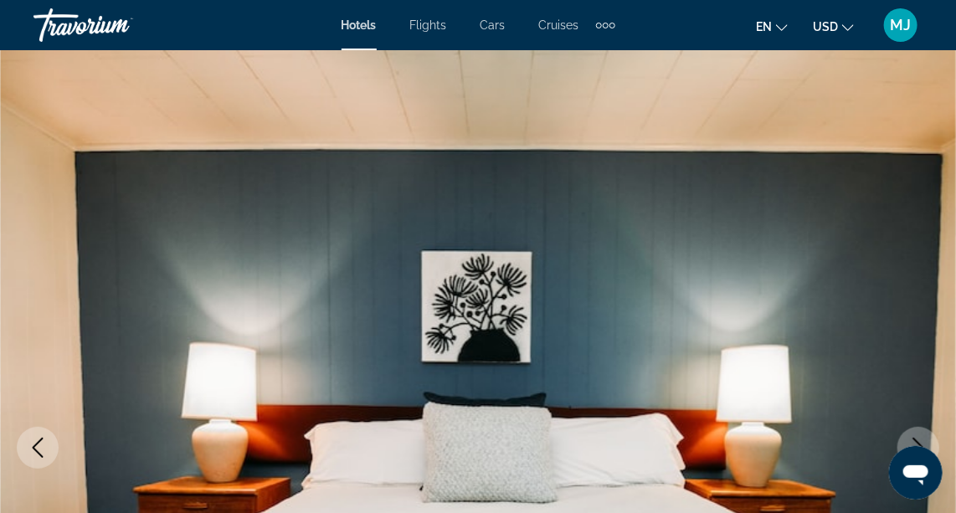
click at [922, 331] on img "Main content" at bounding box center [478, 447] width 956 height 795
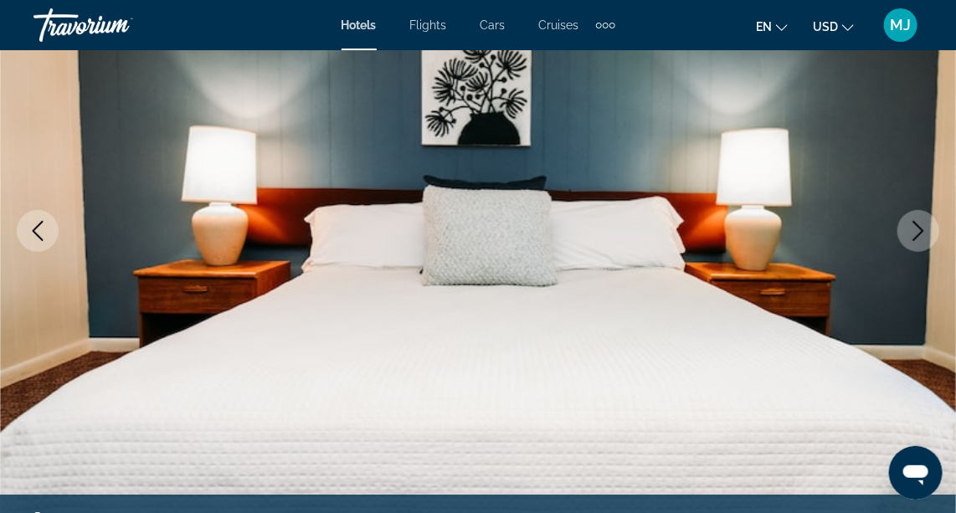
scroll to position [243, 0]
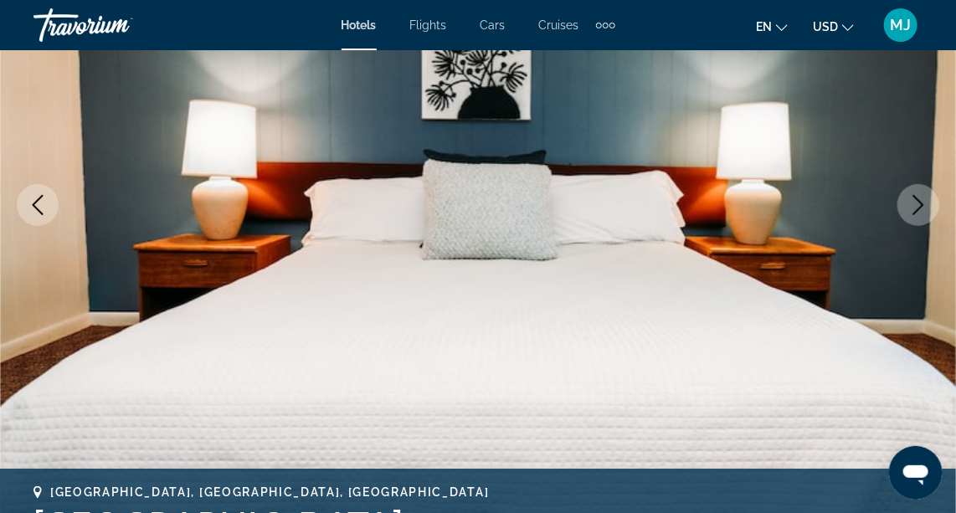
click at [906, 207] on button "Next image" at bounding box center [918, 205] width 42 height 42
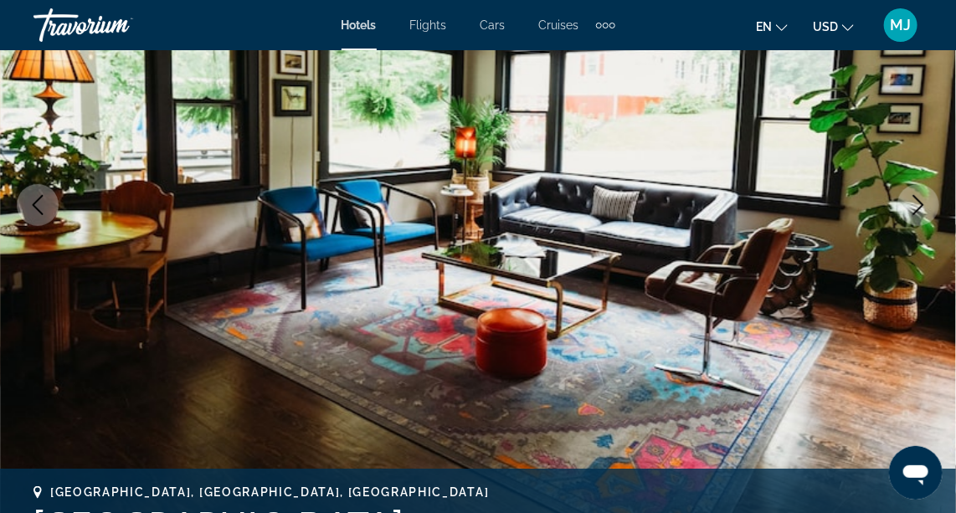
click at [900, 213] on button "Next image" at bounding box center [918, 205] width 42 height 42
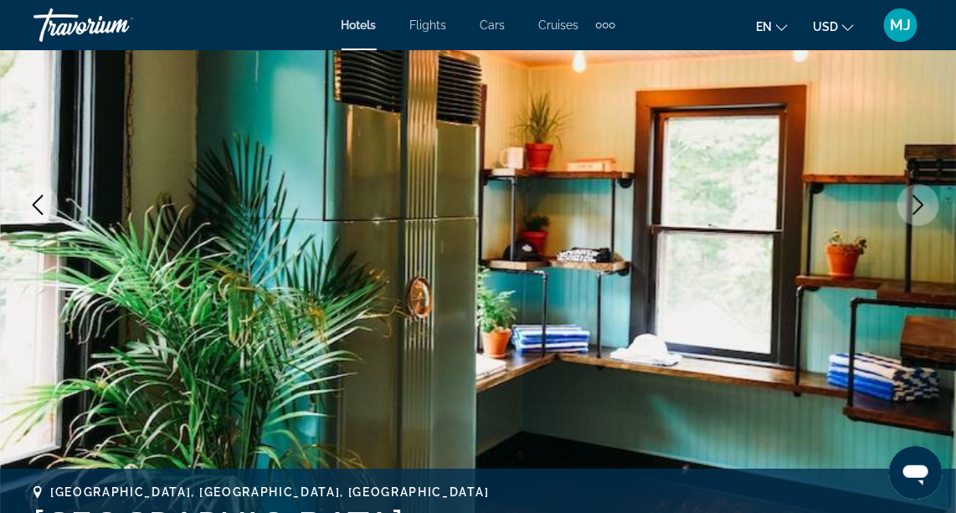
click at [900, 213] on button "Next image" at bounding box center [918, 205] width 42 height 42
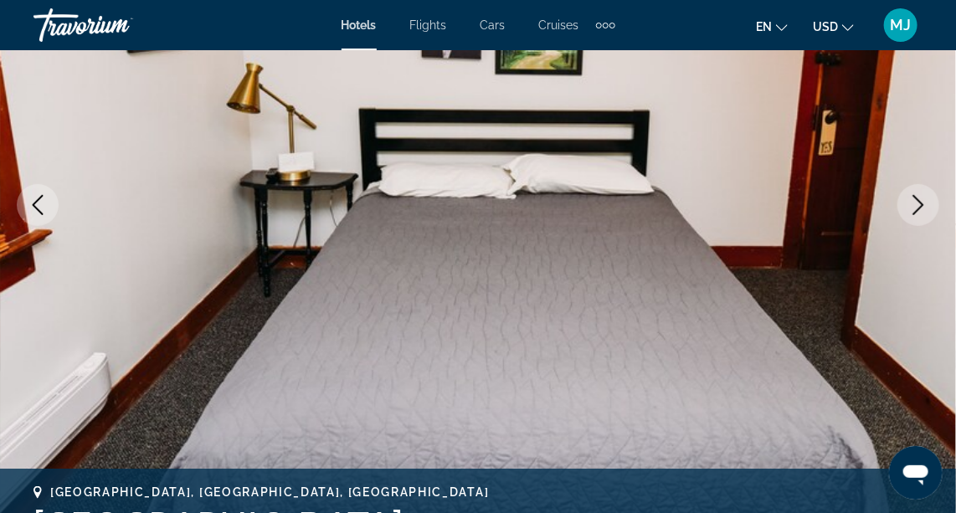
drag, startPoint x: 900, startPoint y: 213, endPoint x: 916, endPoint y: 224, distance: 20.0
click at [916, 224] on button "Next image" at bounding box center [918, 205] width 42 height 42
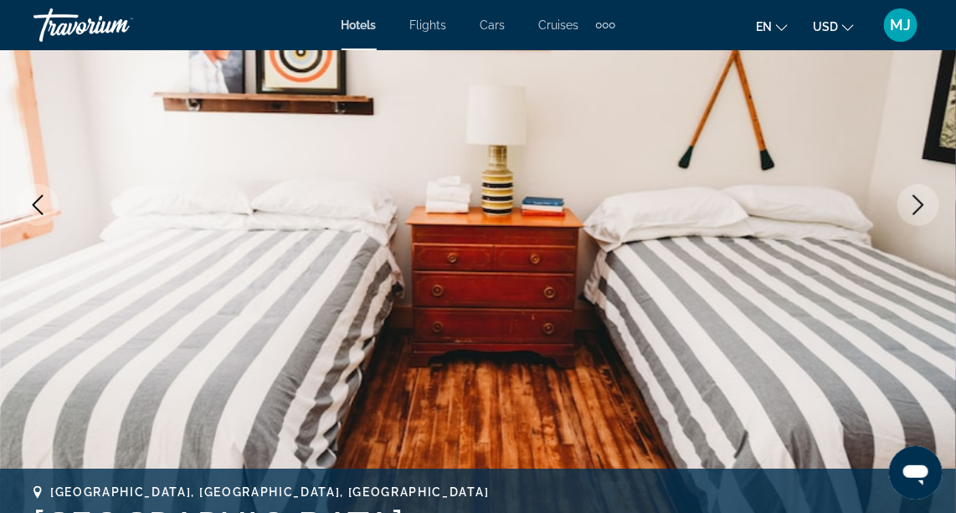
click at [916, 224] on button "Next image" at bounding box center [918, 205] width 42 height 42
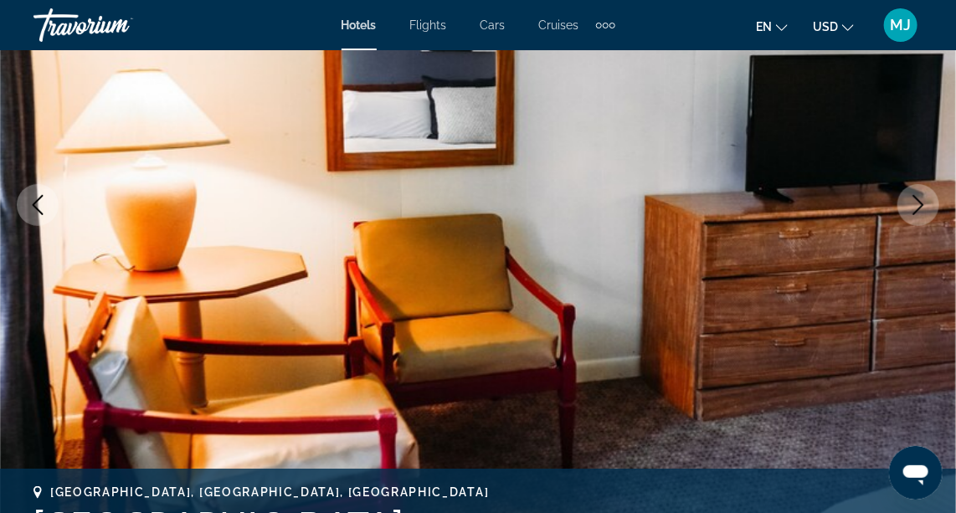
click at [916, 224] on button "Next image" at bounding box center [918, 205] width 42 height 42
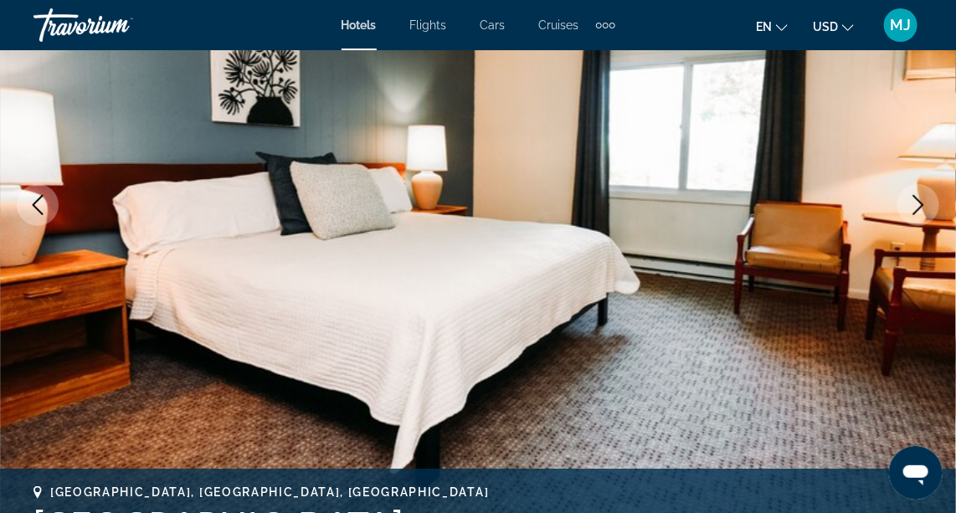
click at [916, 224] on button "Next image" at bounding box center [918, 205] width 42 height 42
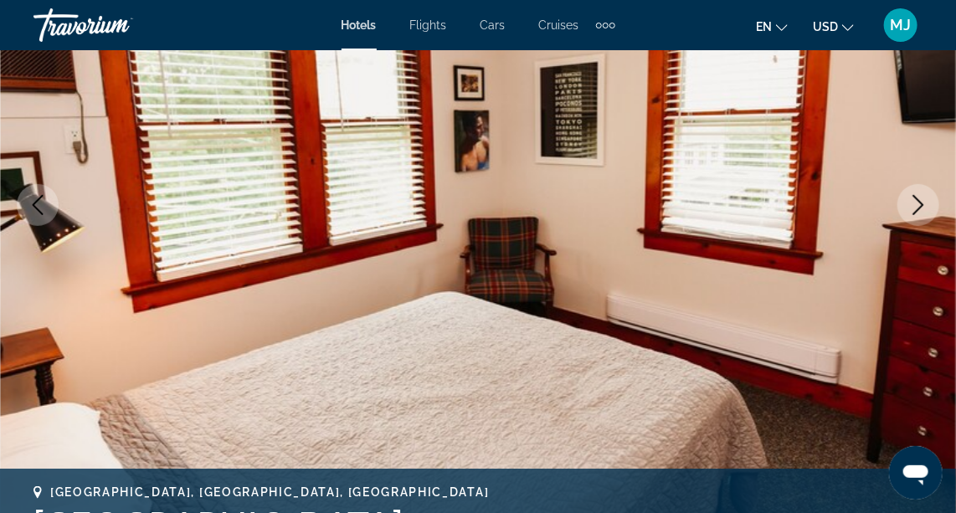
click at [916, 224] on button "Next image" at bounding box center [918, 205] width 42 height 42
